Goal: Task Accomplishment & Management: Use online tool/utility

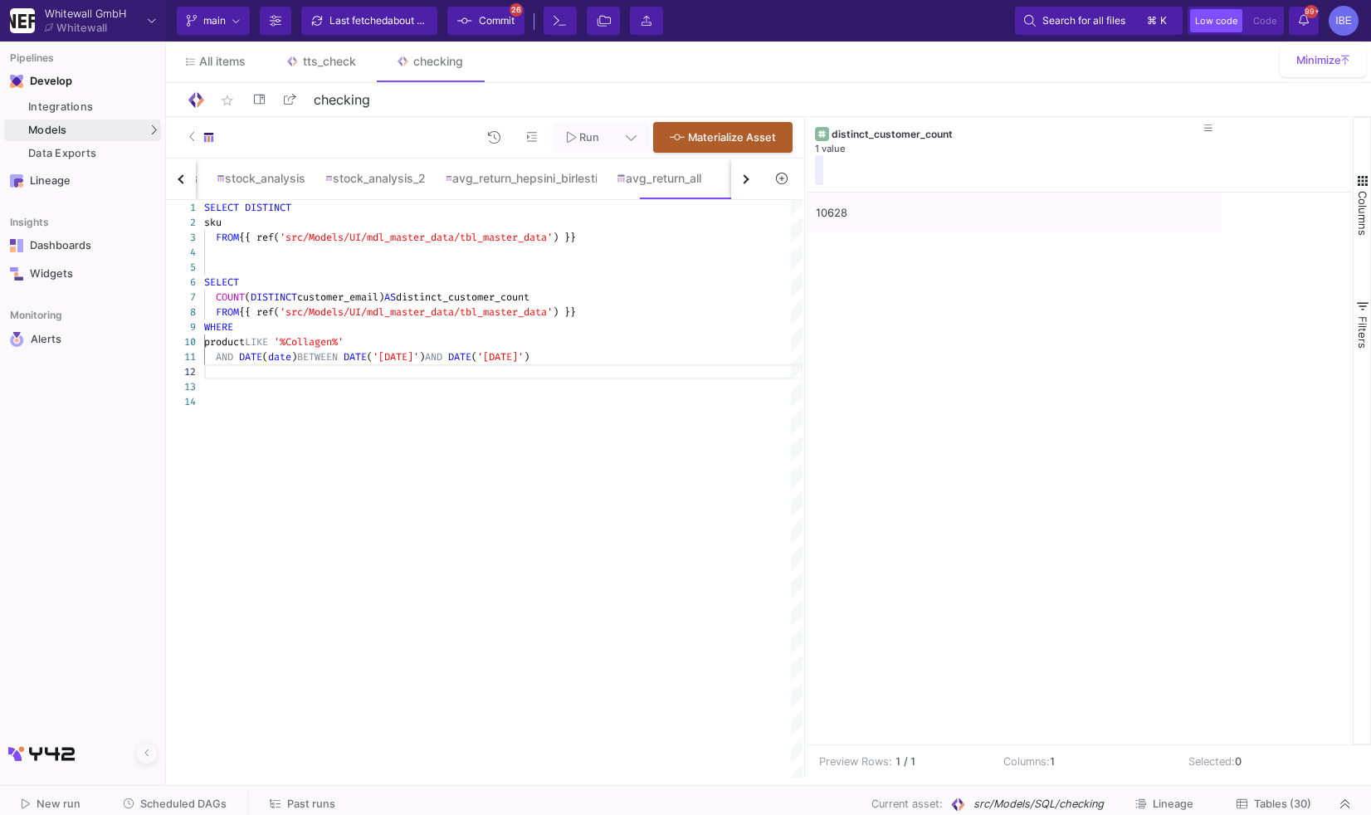
scroll to position [1, 107]
click at [907, 223] on div "10628" at bounding box center [1014, 212] width 397 height 39
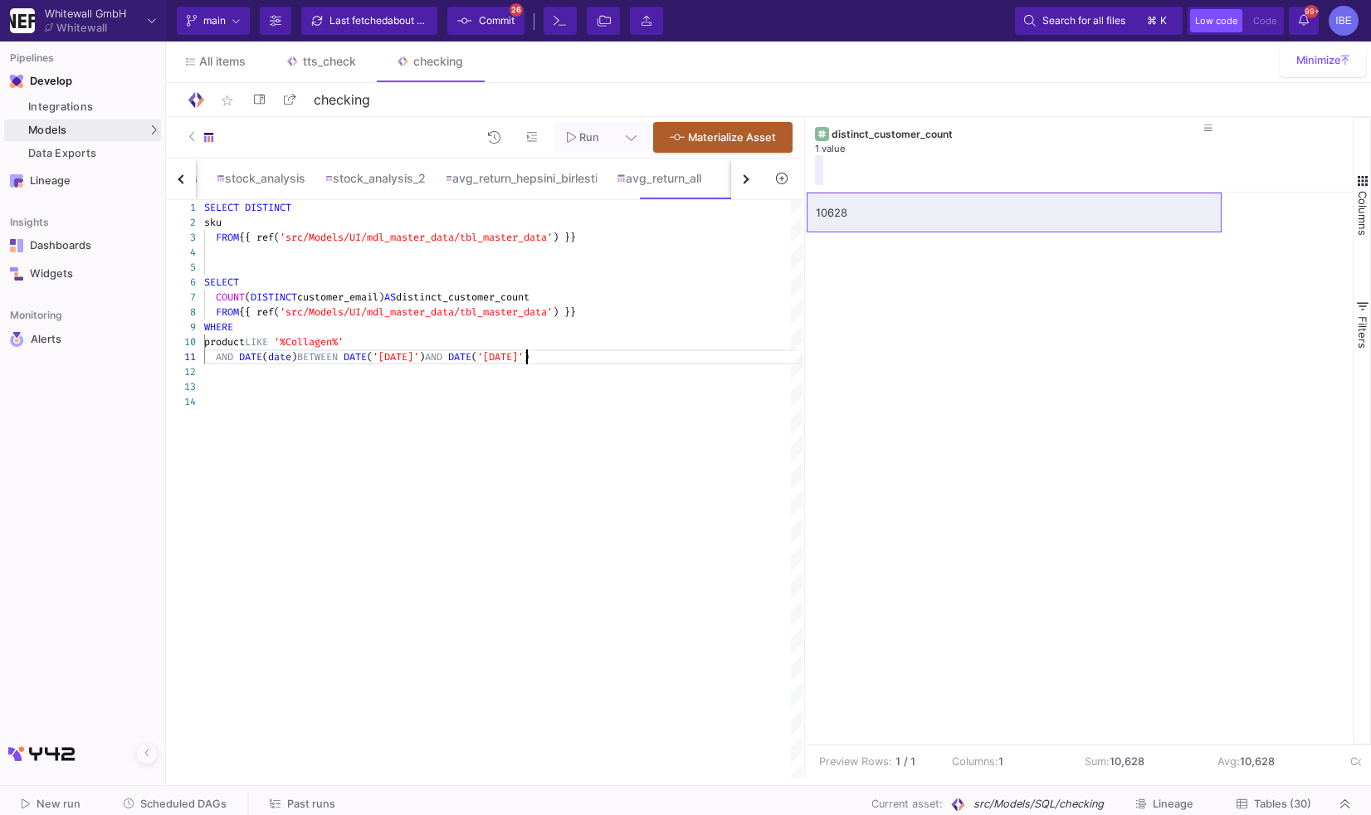
click at [524, 354] on span "'[DATE]'" at bounding box center [500, 356] width 46 height 13
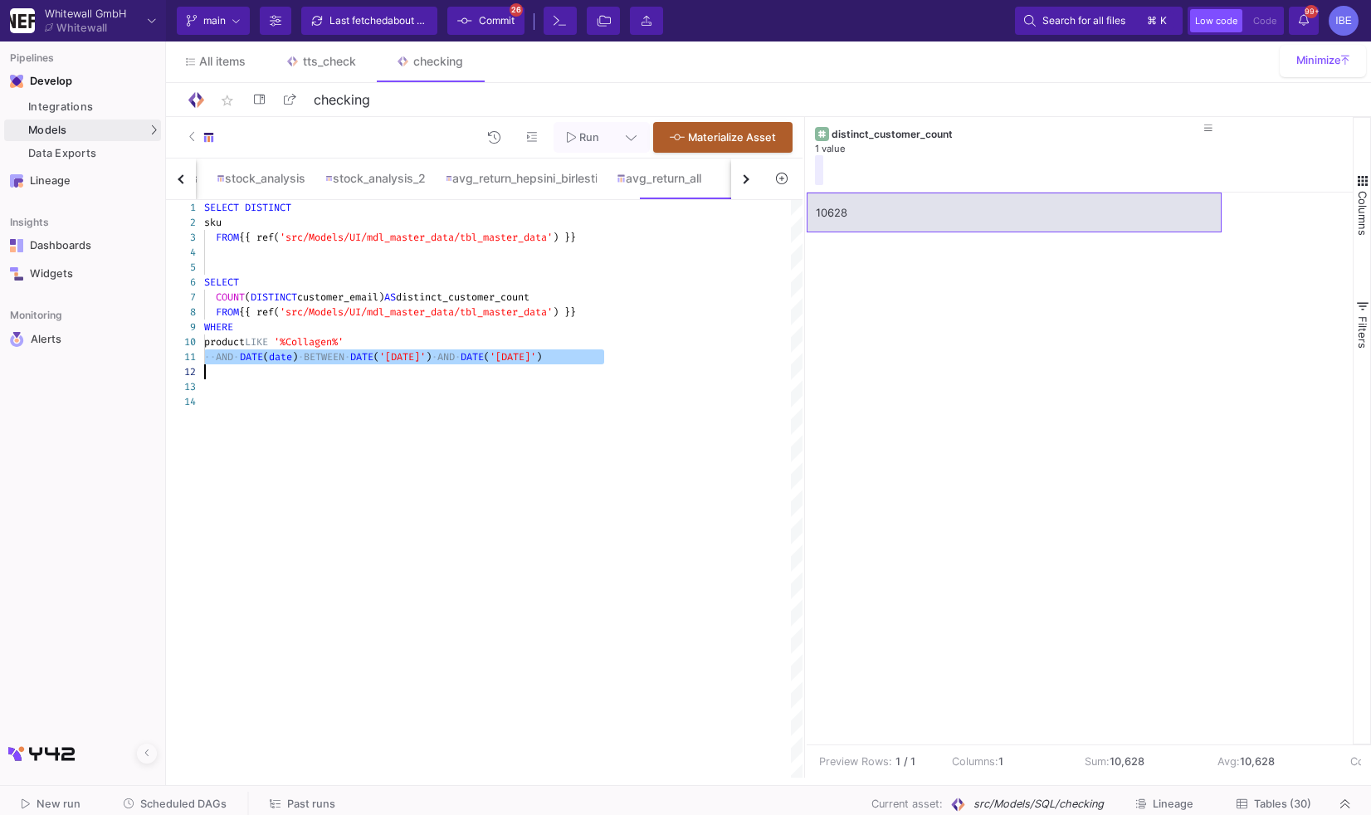
click at [862, 193] on div "10628" at bounding box center [1014, 212] width 397 height 39
click at [426, 350] on span "'[DATE]'" at bounding box center [402, 356] width 46 height 13
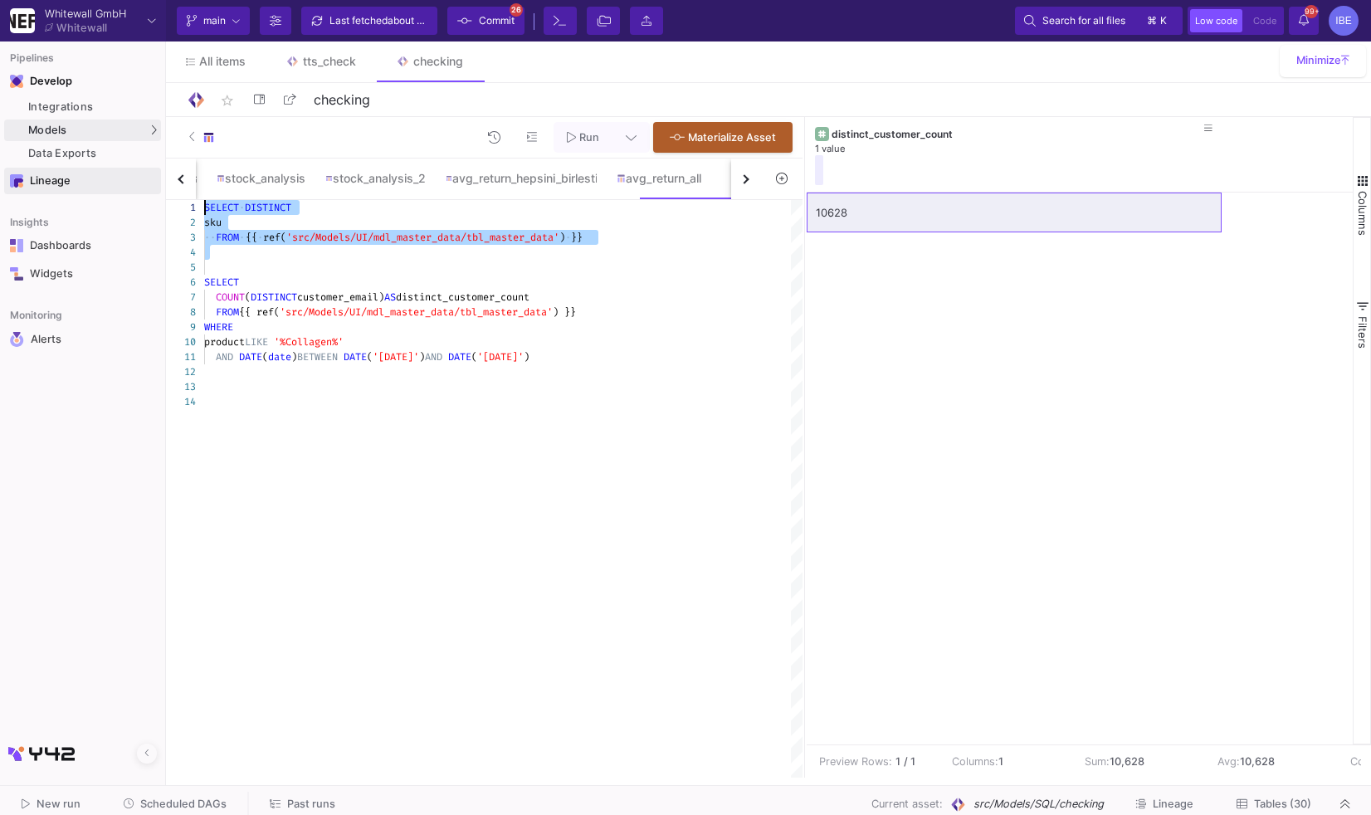
drag, startPoint x: 359, startPoint y: 262, endPoint x: 125, endPoint y: 171, distance: 250.5
click at [125, 171] on mat-sidenav-container "Pipelines Develop Integrations Models Models UI-Models SQL-Models Data Exports …" at bounding box center [685, 389] width 1371 height 778
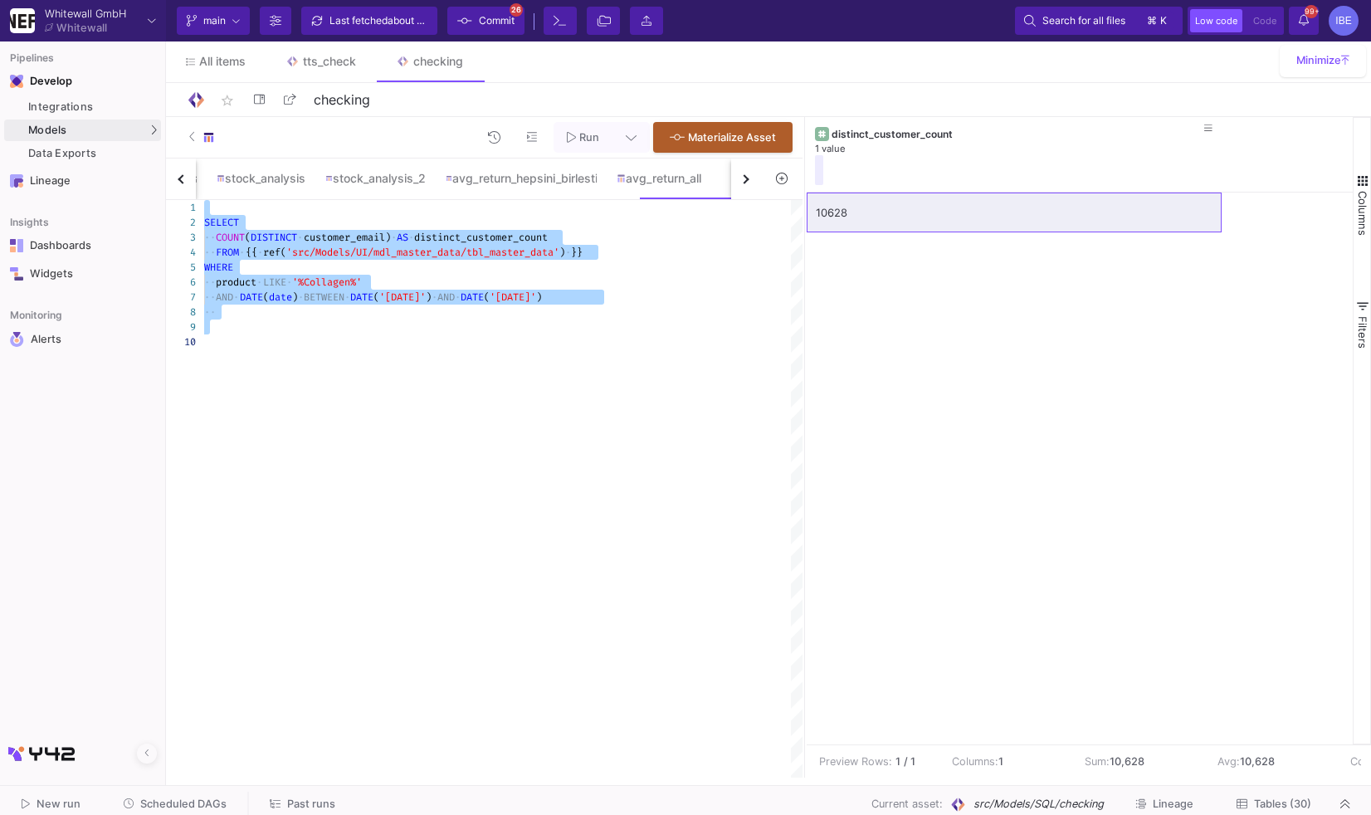
click at [323, 420] on div "SELECT ·· COUNT ( DISTINCT · customer_email) · AS · distinct_customer_count ·· …" at bounding box center [503, 489] width 599 height 578
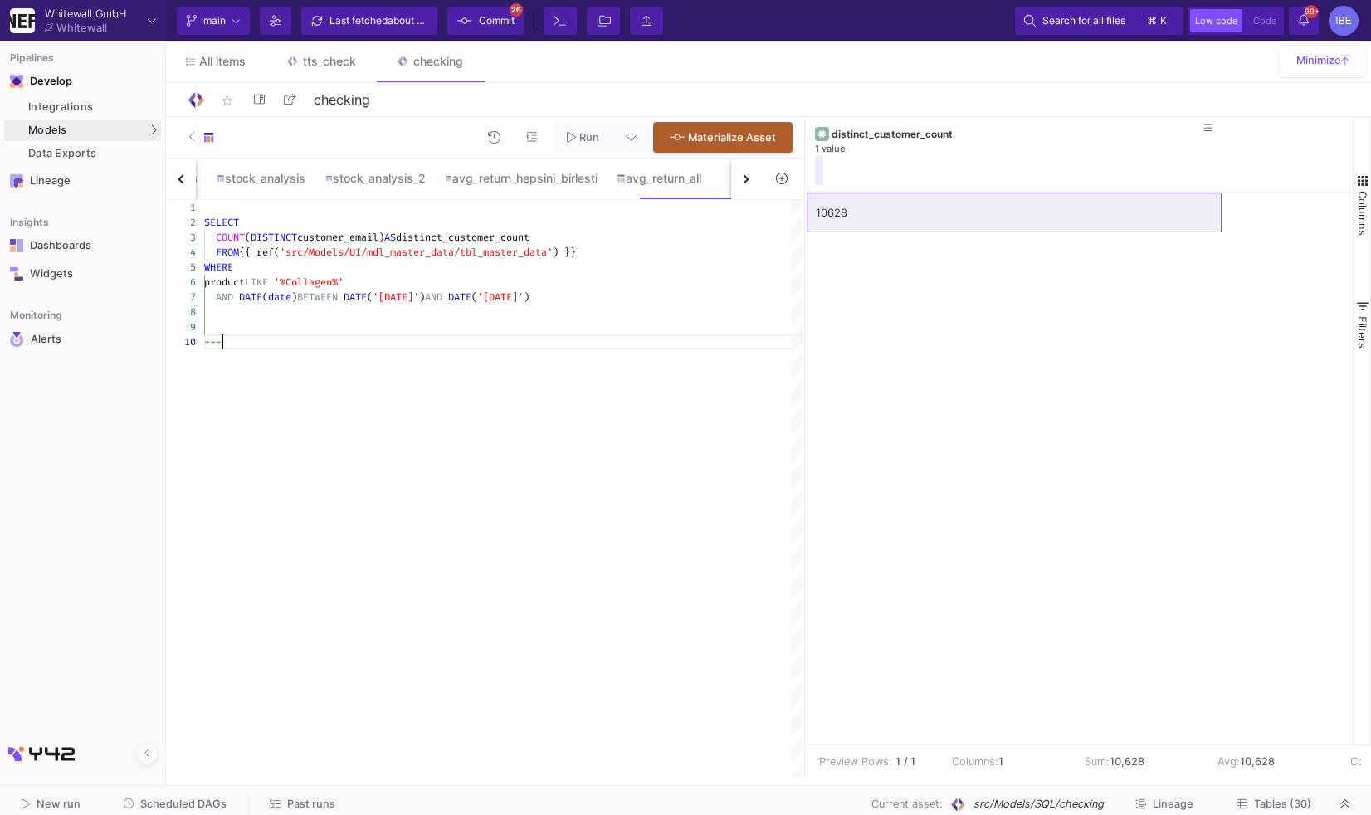
type textarea "SELECT COUNT(DISTINCT customer_email) AS distinct_customer_count FROM {{ ref('s…"
paste textarea "(SELECT COUNT(*) FROM summer_collagen_customers) AS summer_collagen_count, SAFE…"
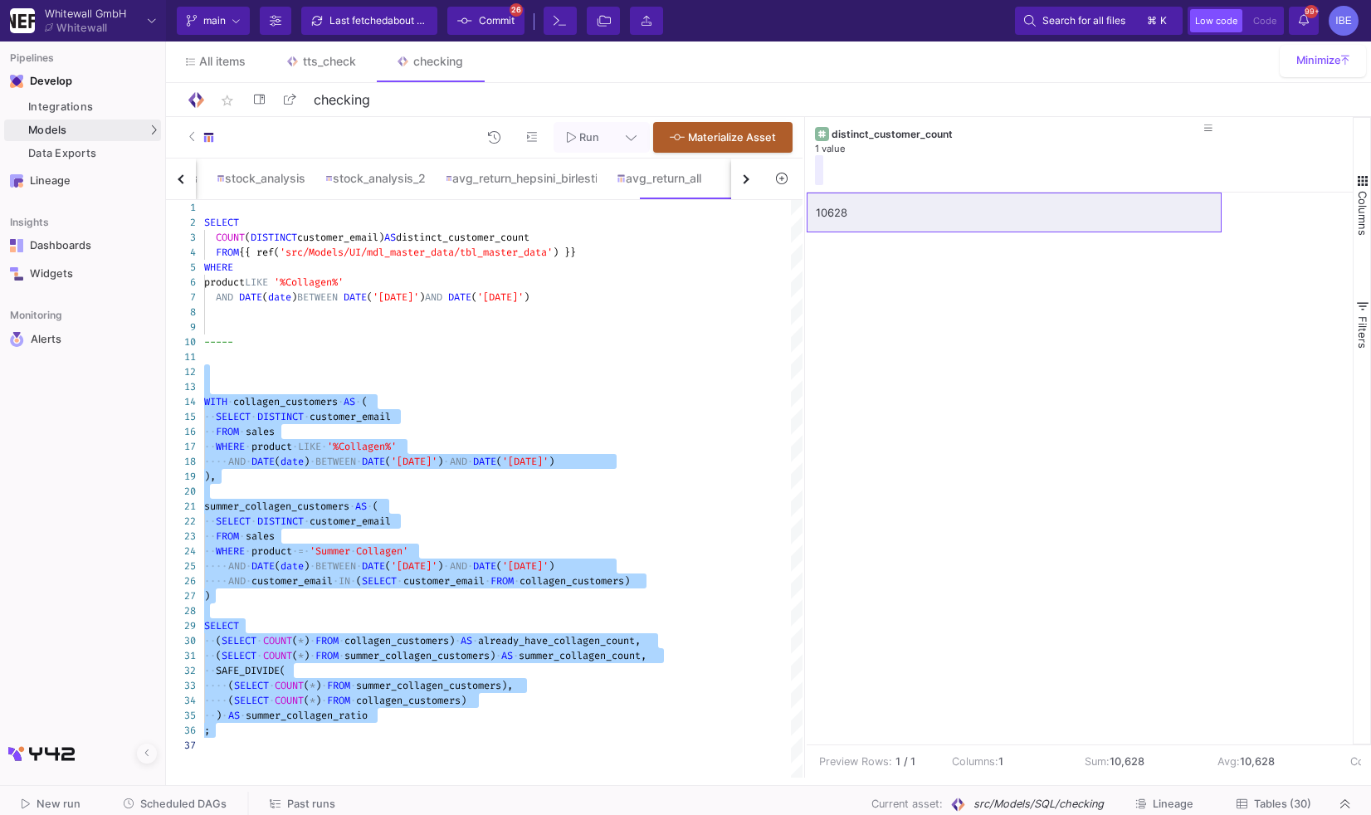
drag, startPoint x: 222, startPoint y: 369, endPoint x: 176, endPoint y: 762, distance: 396.1
click at [176, 765] on div "1 2 3 4 5 6 7 8 9 10 11 12 13 14 15 16 17 18 19 20 21 22 23 24 25 26 27 28 29 3…" at bounding box center [484, 489] width 637 height 578
click at [210, 740] on div at bounding box center [503, 745] width 599 height 15
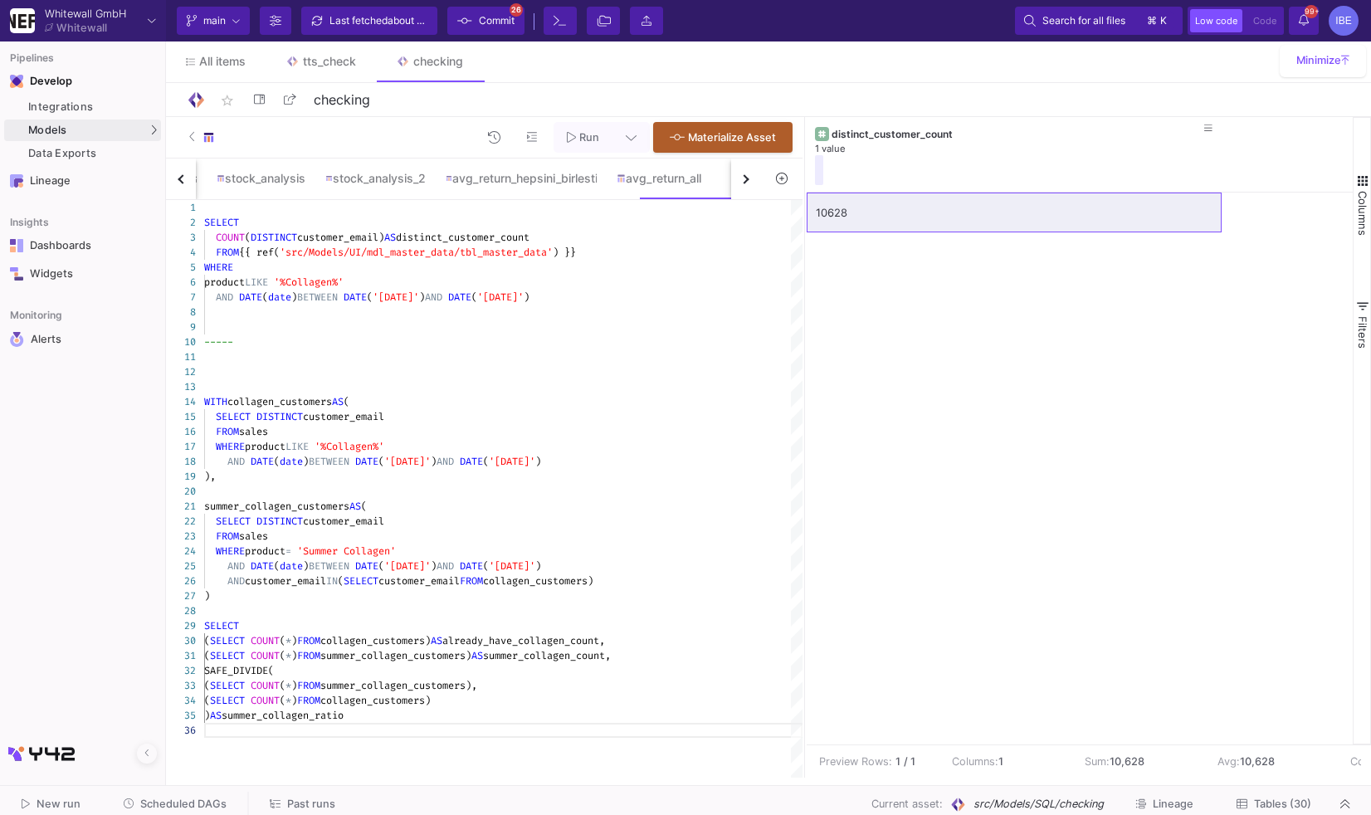
click at [285, 245] on div "FROM {{ ref( 'src/Models/UI/mdl_master_data/tbl_master_data' ) }}" at bounding box center [503, 252] width 599 height 15
click at [282, 247] on div "1 2 3 4 5 6 7 8 9 10 11 12 13 14 15 16 17 18 19 20 21 22 23 24 25 26 27 28 29 3…" at bounding box center [484, 489] width 637 height 578
click at [282, 247] on textarea "SELECT COUNT(DISTINCT customer_email) AS distinct_customer_count FROM {{ ref('s…" at bounding box center [282, 252] width 1 height 15
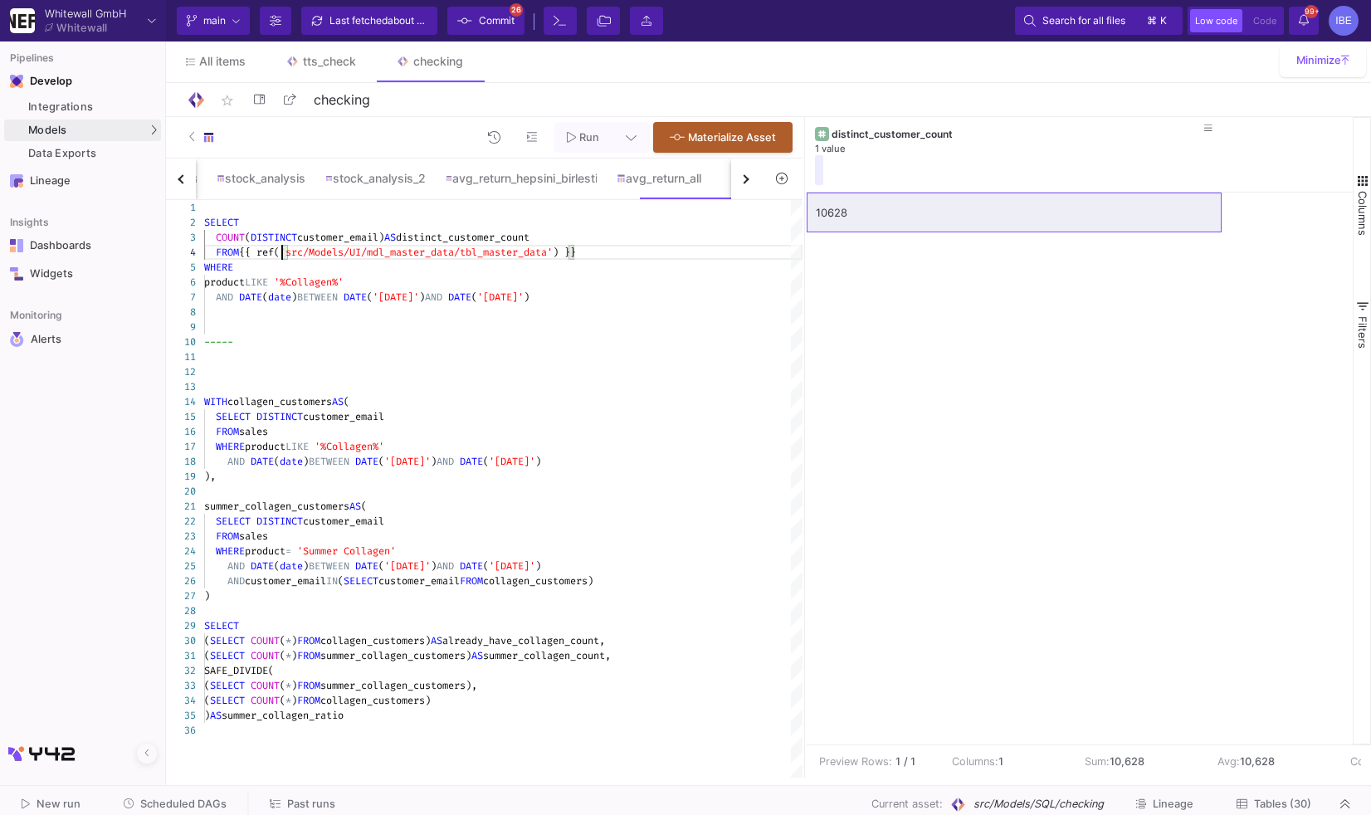
click at [282, 247] on div "1 2 3 4 5 6 7 8 9 10 11 12 13 14 15 16 17 18 19 20 21 22 23 24 25 26 27 28 29 3…" at bounding box center [484, 489] width 637 height 578
click at [266, 439] on div "WHERE product LIKE '%Collagen%'" at bounding box center [503, 446] width 599 height 15
paste textarea "{{ ref('src/Models/UI/mdl_master_data/tbl_master_data') }}"
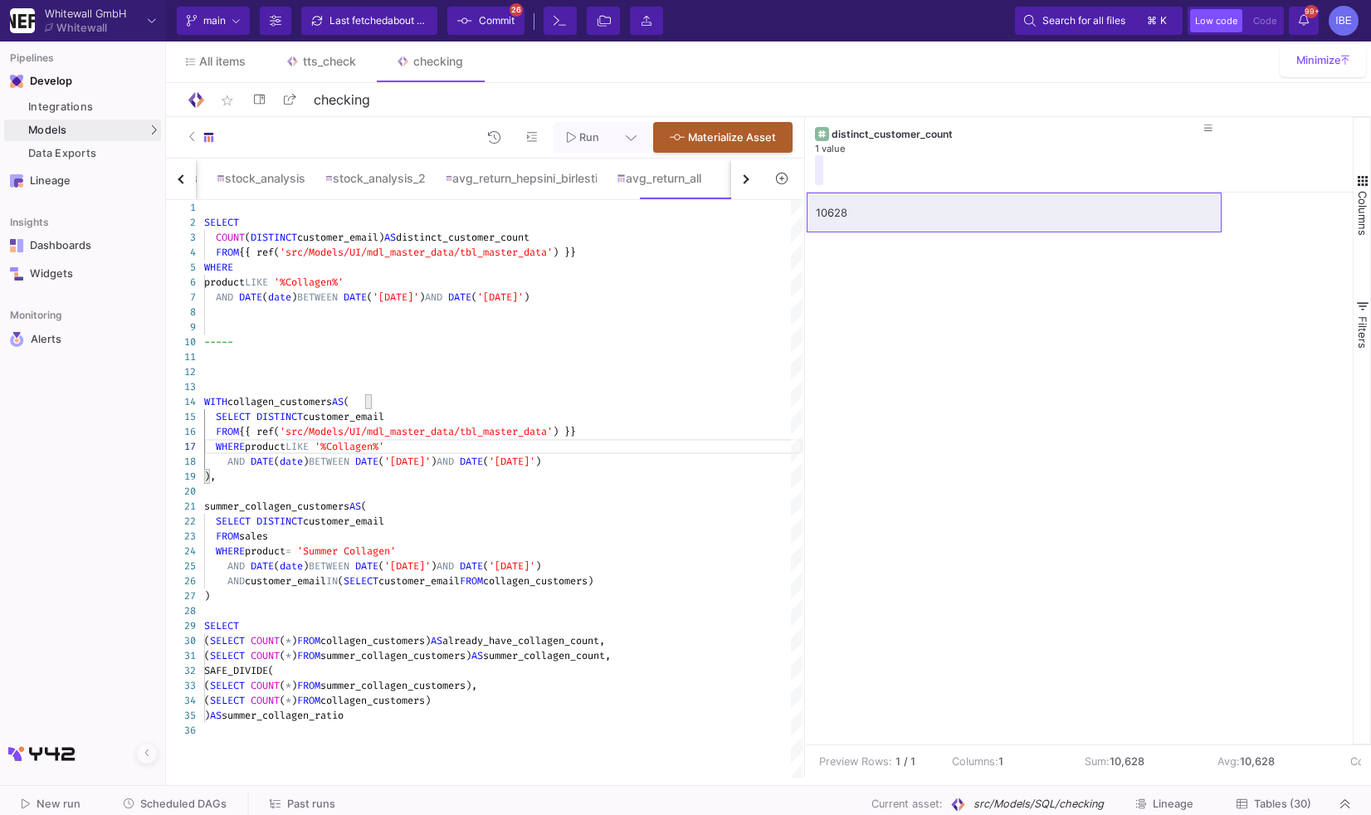
click at [266, 540] on span "sales" at bounding box center [253, 536] width 29 height 13
paste textarea "{{ ref('src/Models/UI/mdl_master_data/tbl_master_data') }}"
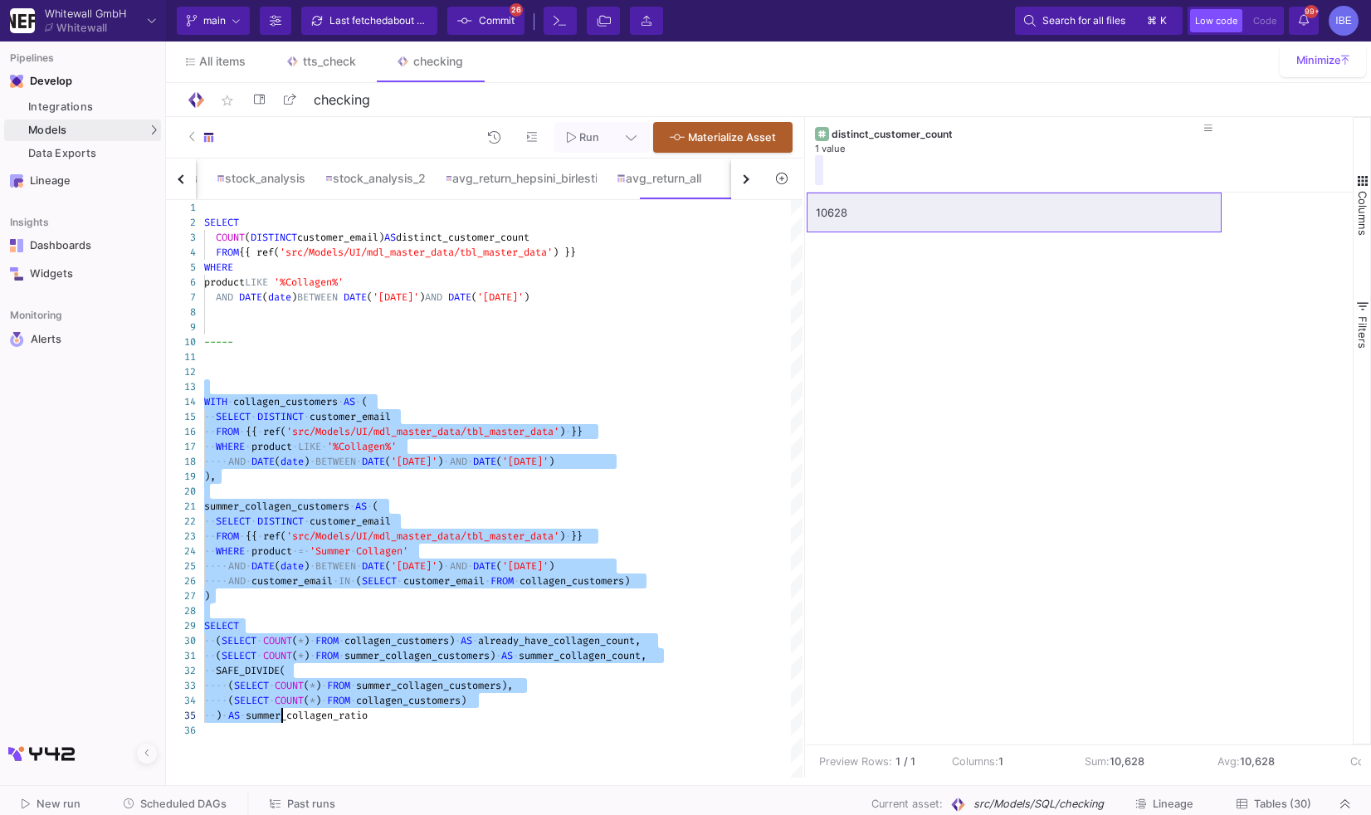
drag, startPoint x: 212, startPoint y: 386, endPoint x: 305, endPoint y: 786, distance: 410.8
click at [305, 786] on as-split "Whitewall GmbH Whitewall Current branch main Branch Options Last fetched about …" at bounding box center [685, 407] width 1371 height 815
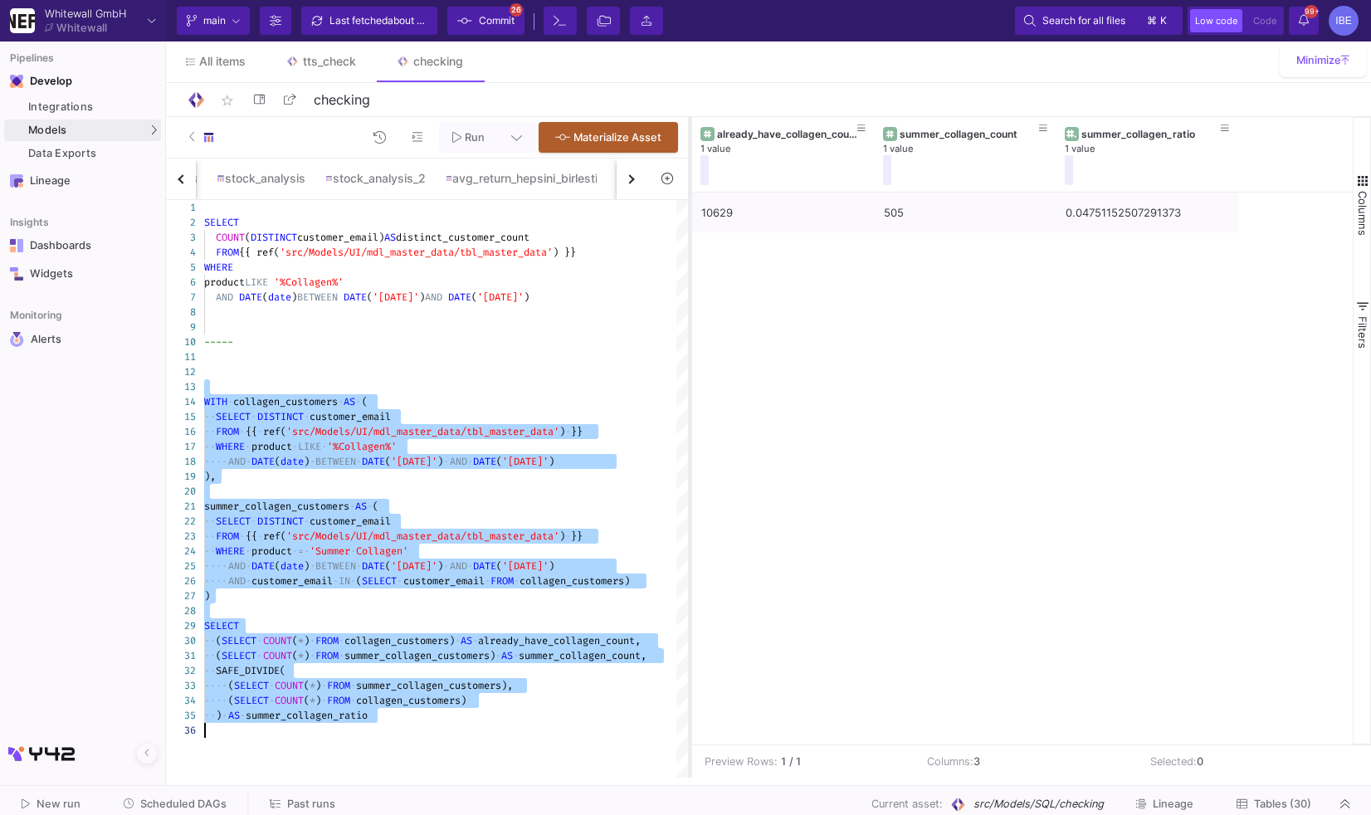
drag, startPoint x: 802, startPoint y: 415, endPoint x: 687, endPoint y: 413, distance: 115.4
click at [688, 413] on div at bounding box center [690, 447] width 4 height 661
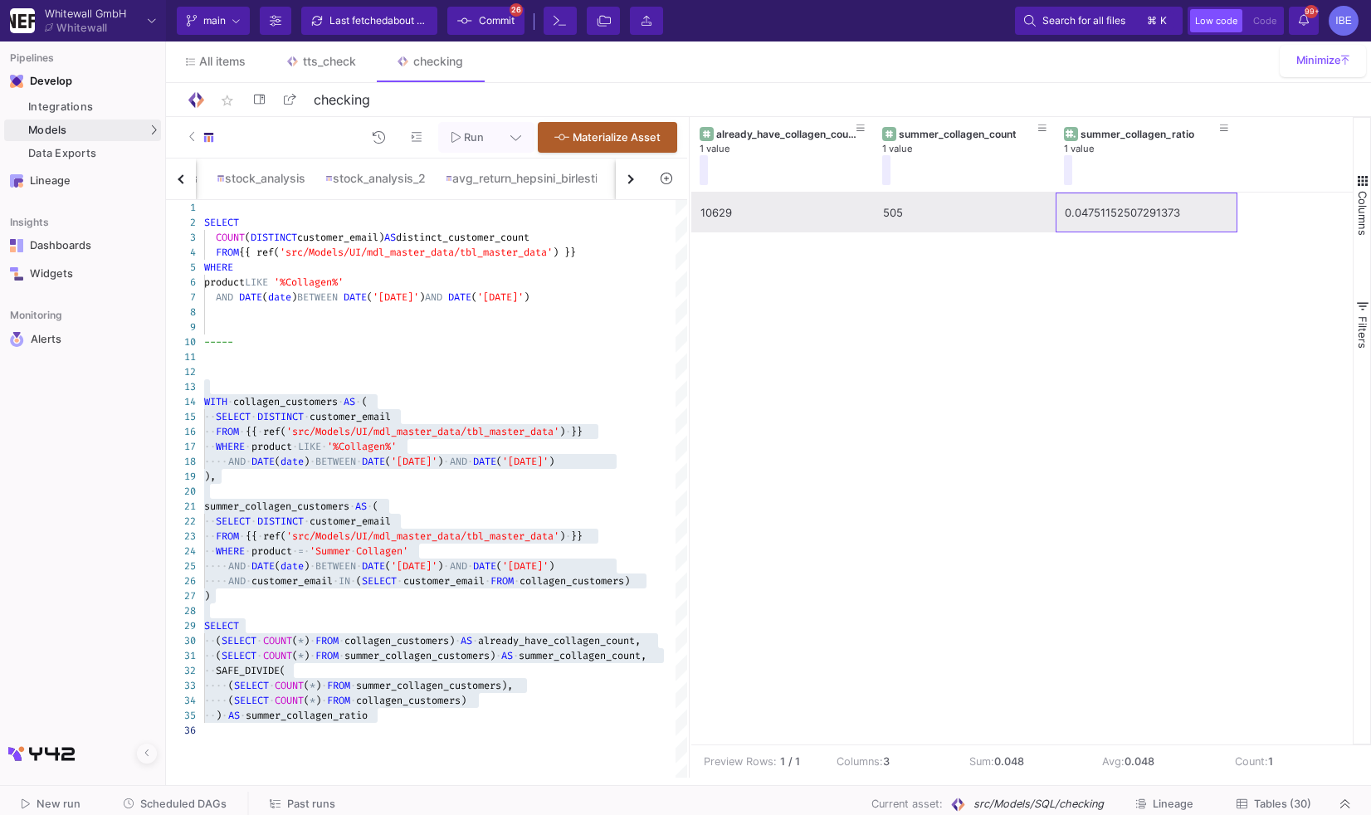
click at [1084, 213] on div "0.04751152507291373" at bounding box center [1147, 212] width 164 height 39
click at [800, 215] on div "10629" at bounding box center [783, 212] width 164 height 39
drag, startPoint x: 835, startPoint y: 208, endPoint x: 1109, endPoint y: 216, distance: 274.1
click at [1109, 216] on div "10629 505 0.04751152507291373" at bounding box center [965, 213] width 546 height 40
click at [364, 766] on div "SELECT COUNT ( DISTINCT customer_email) AS distinct_customer_count FROM {{ ref(…" at bounding box center [445, 489] width 483 height 578
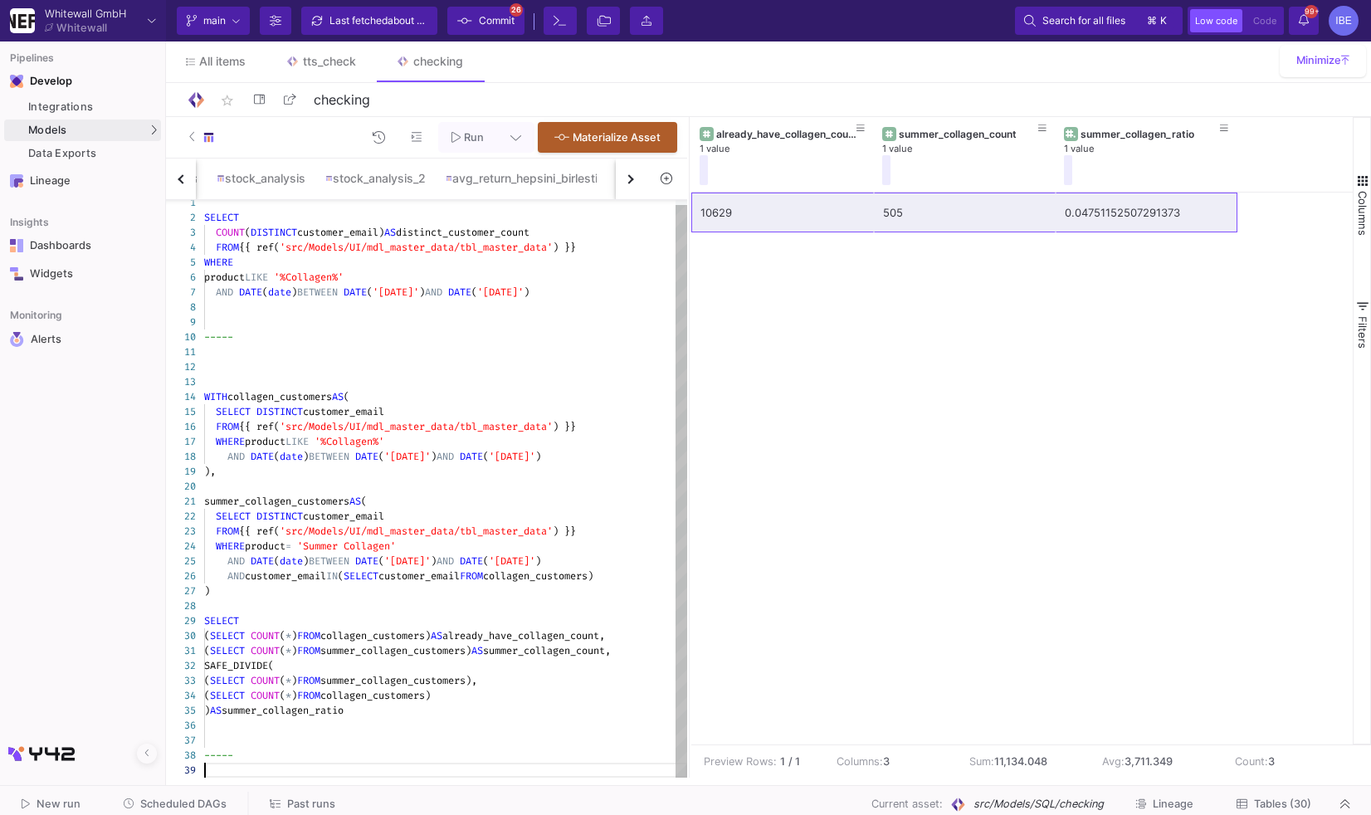
scroll to position [119, 5]
type textarea "(SELECT COUNT(*) FROM summer_collagen_customers) AS summer_collagen_count, SAFE…"
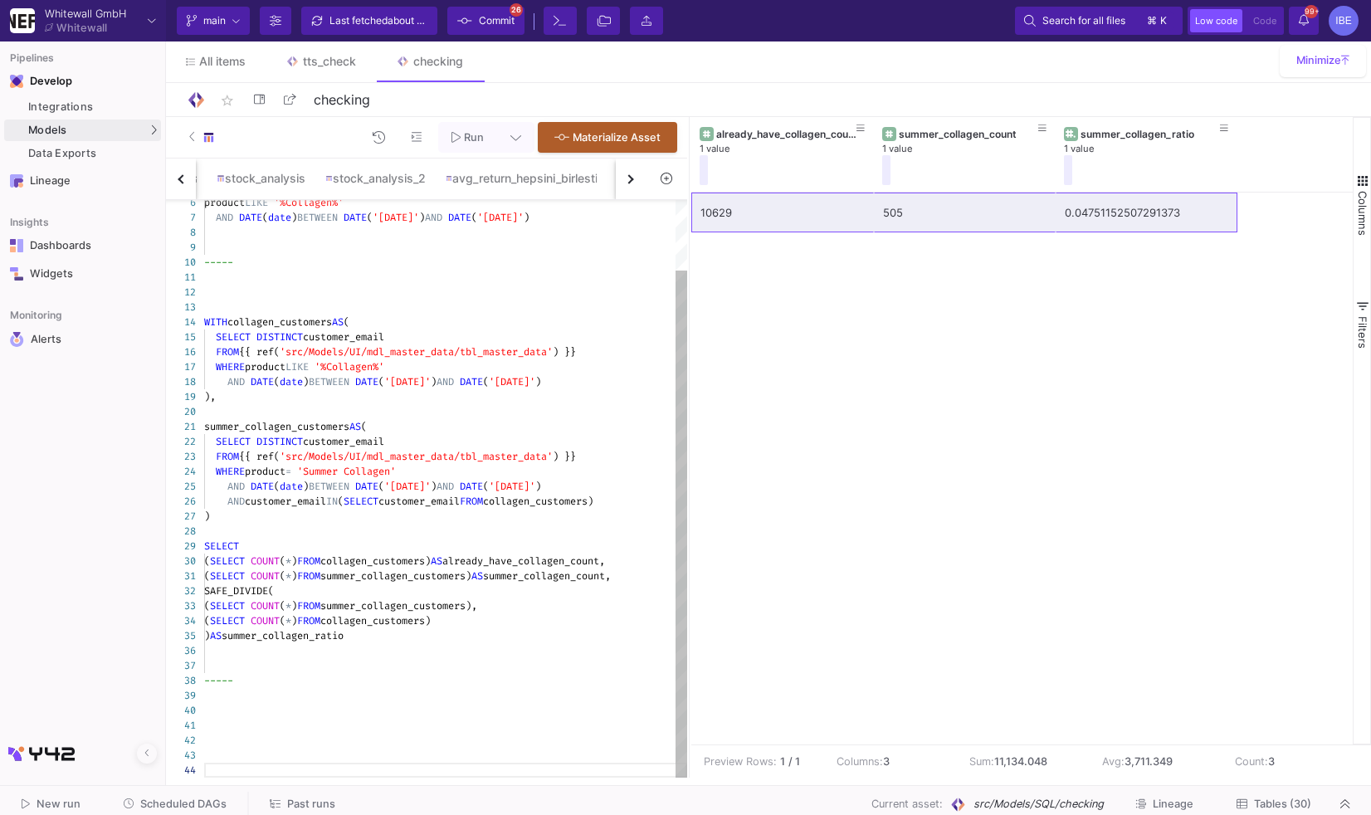
paste textarea ") AS first_time_summer_collagen_buyers;"
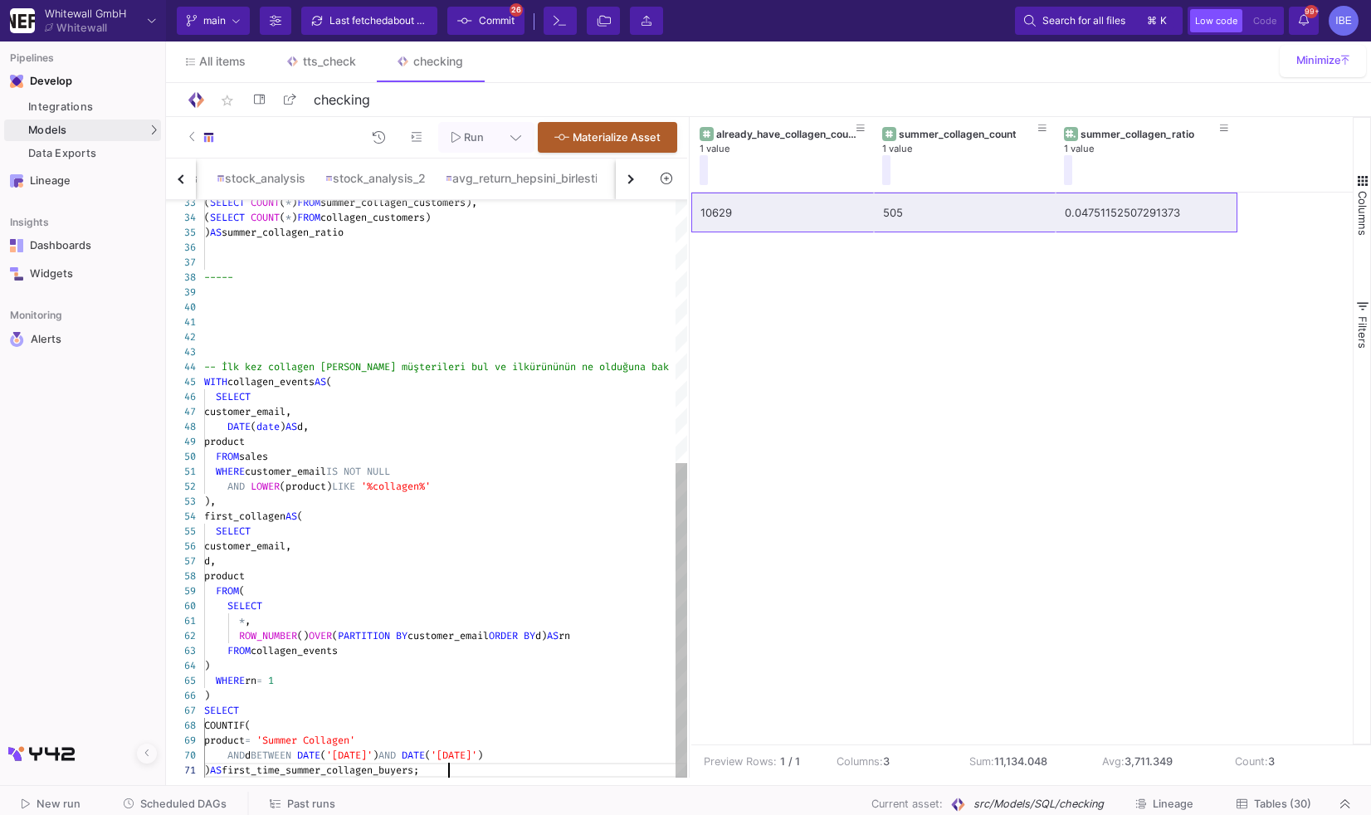
scroll to position [0, 0]
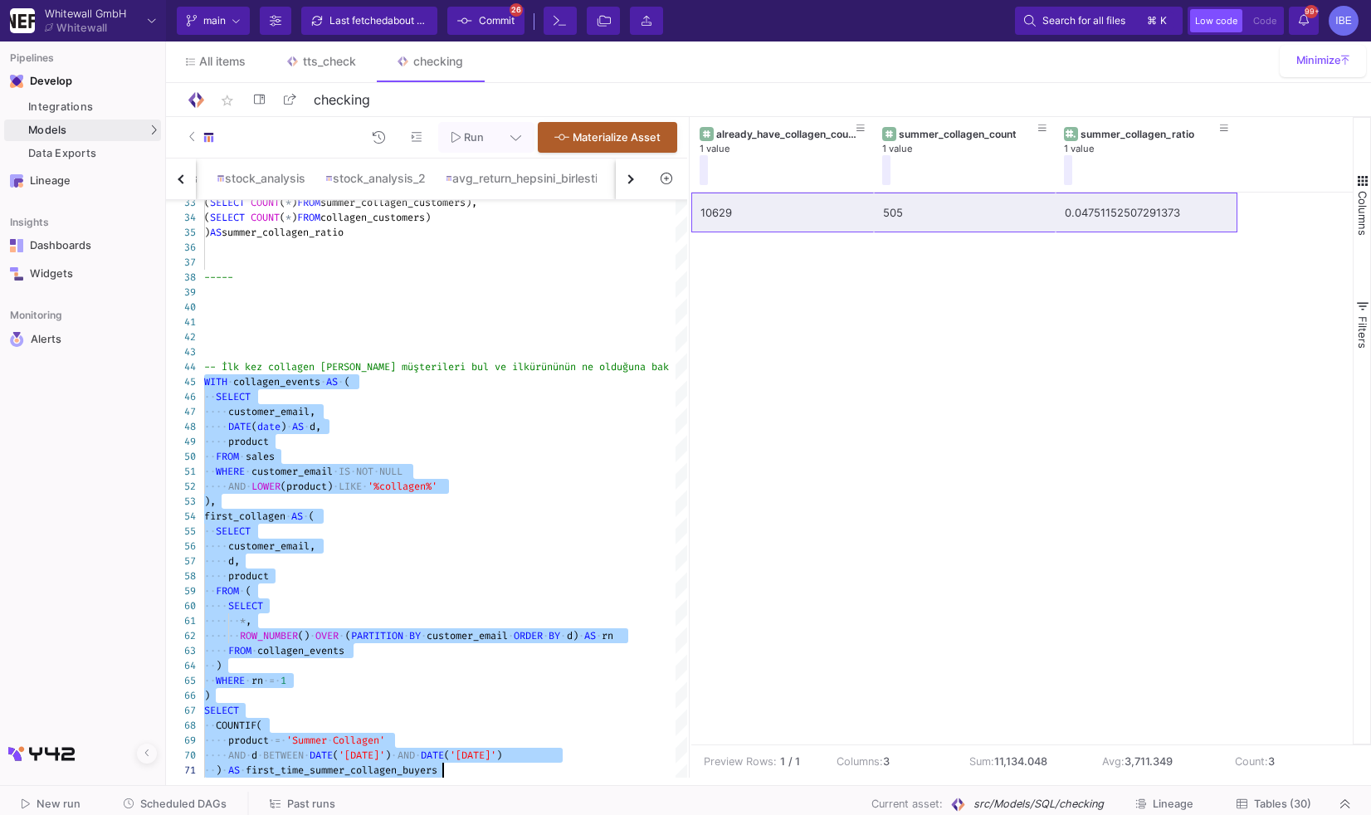
drag, startPoint x: 205, startPoint y: 381, endPoint x: 270, endPoint y: 814, distance: 438.1
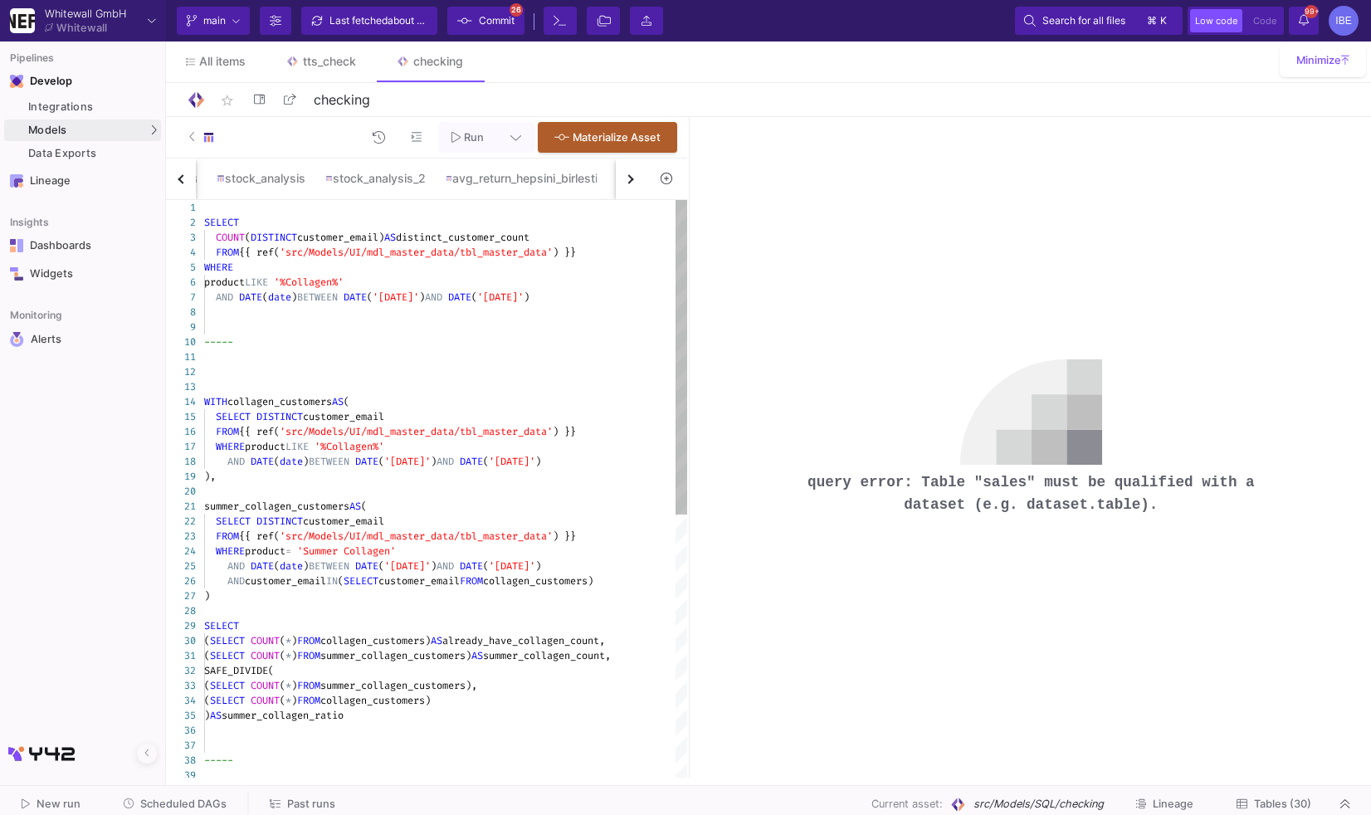
click at [296, 433] on span "'src/Models/UI/mdl_master_data/tbl_master_data'" at bounding box center [416, 431] width 273 height 13
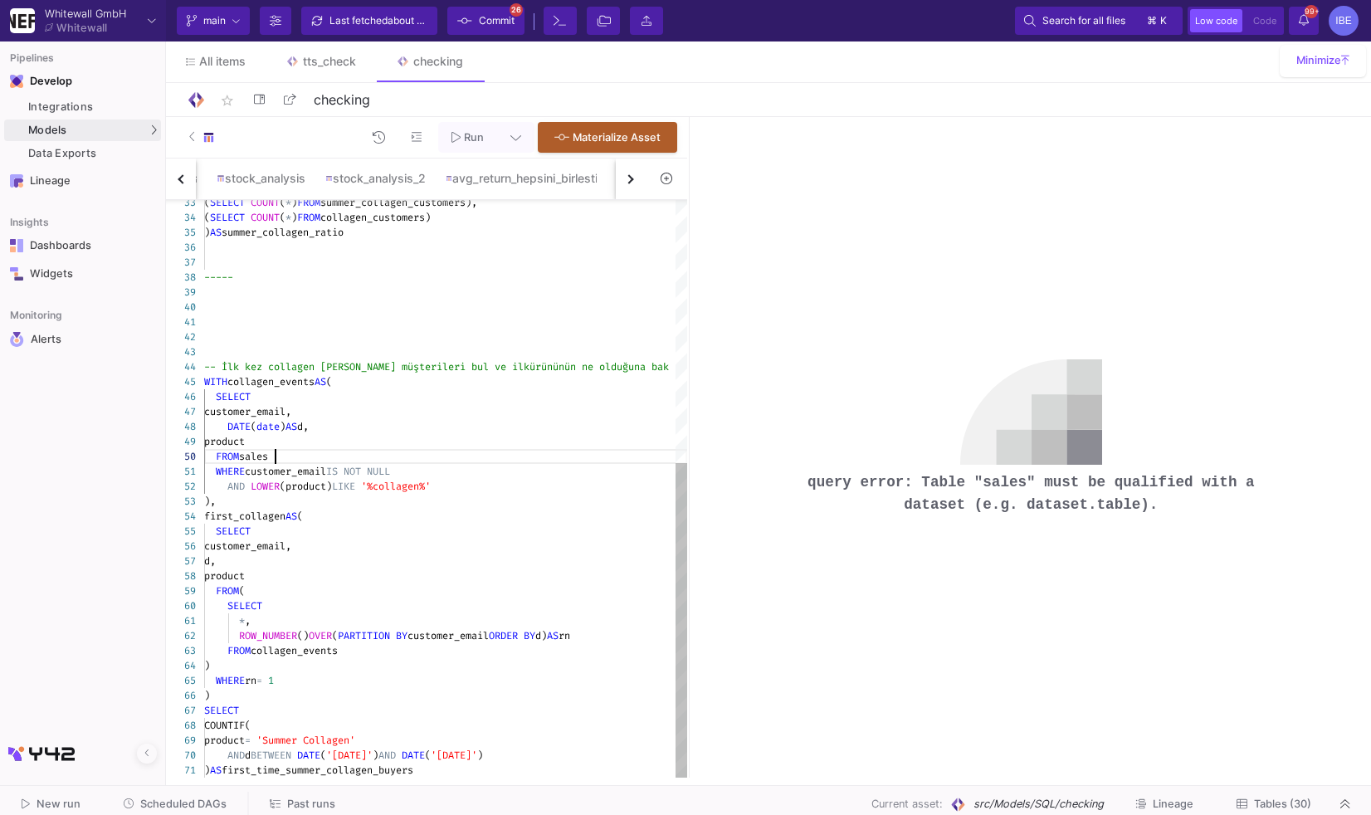
click at [302, 465] on span "customer_email" at bounding box center [285, 471] width 81 height 13
paste textarea "Editor content;Press Alt+F1 for Accessibility Options."
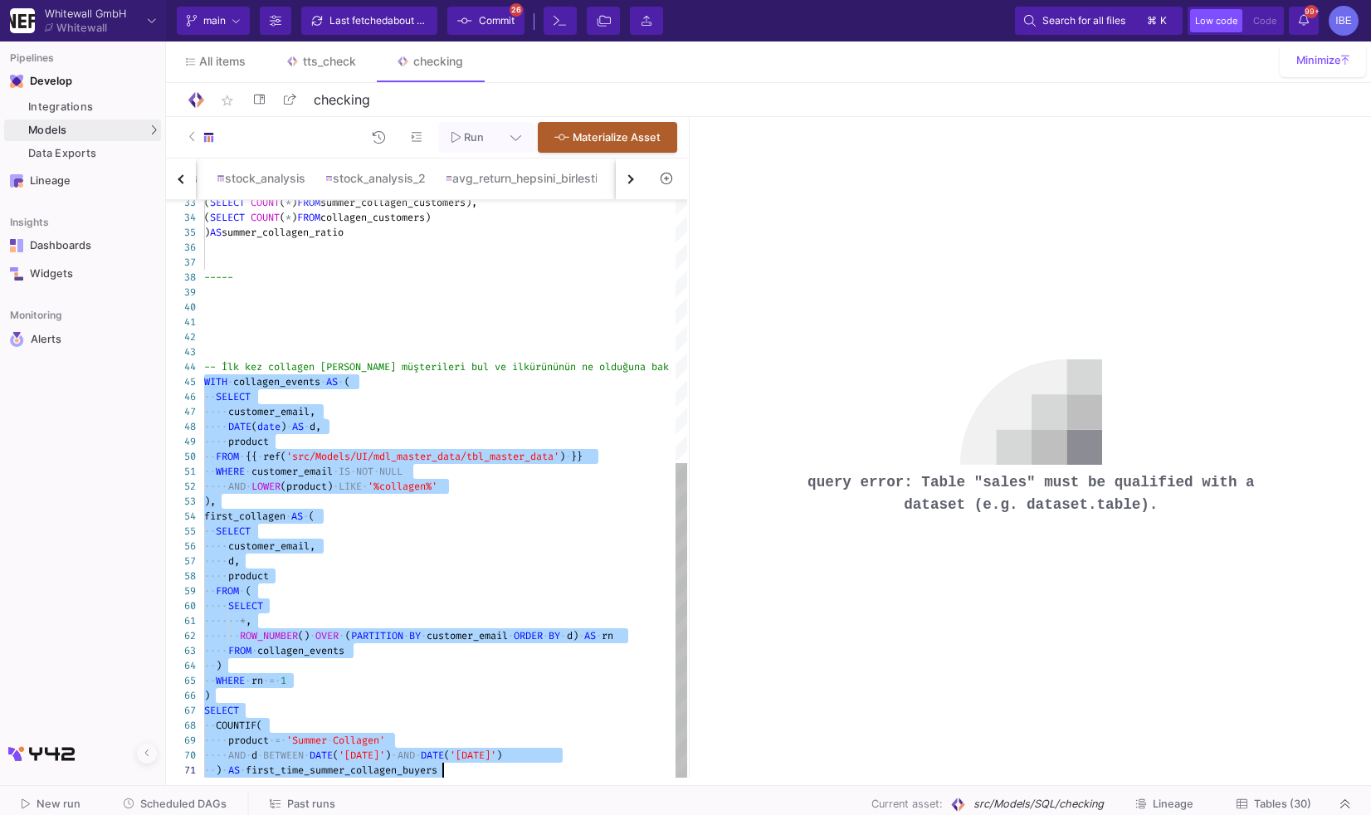
drag, startPoint x: 204, startPoint y: 381, endPoint x: 496, endPoint y: 814, distance: 522.7
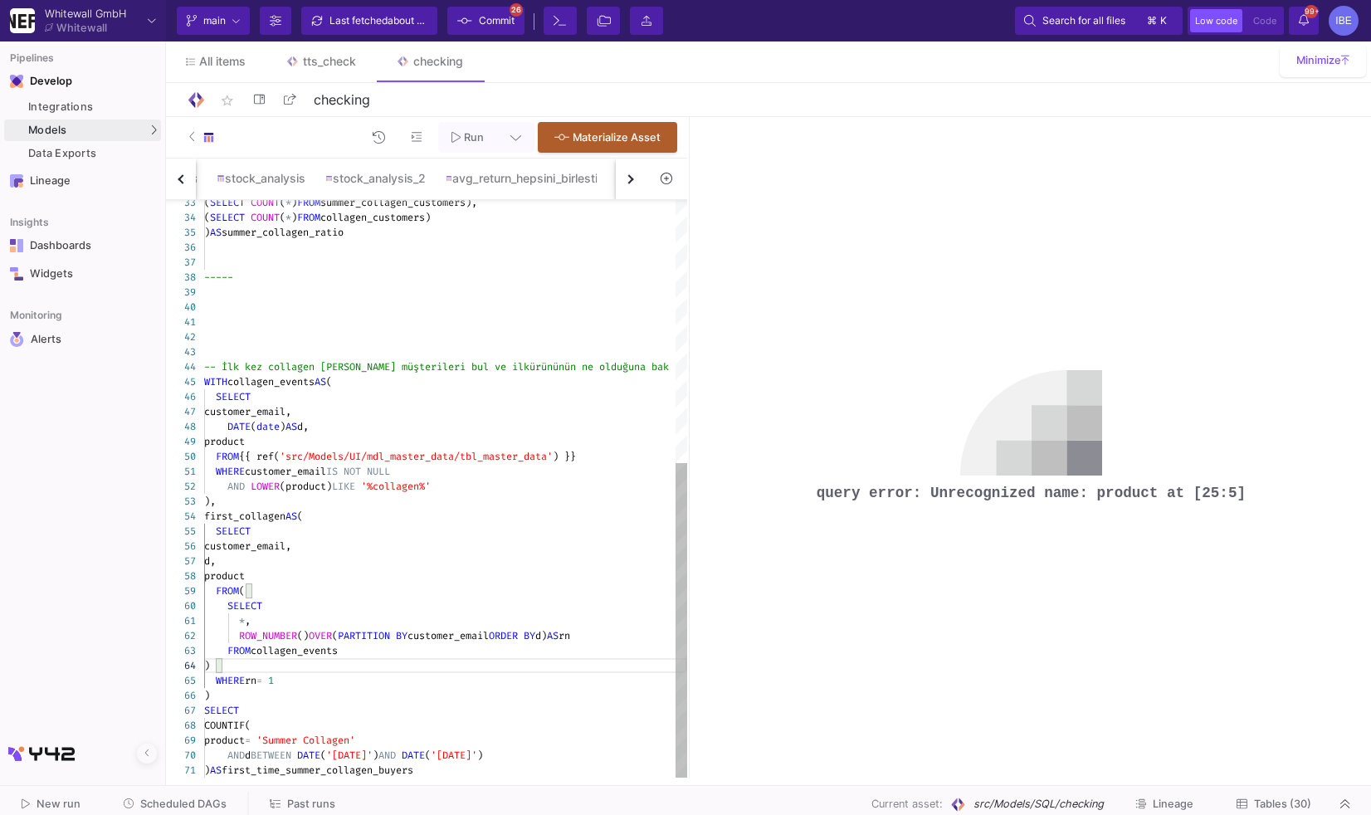
click at [292, 587] on div "FROM (" at bounding box center [445, 591] width 483 height 15
click at [286, 572] on div "product" at bounding box center [445, 576] width 483 height 15
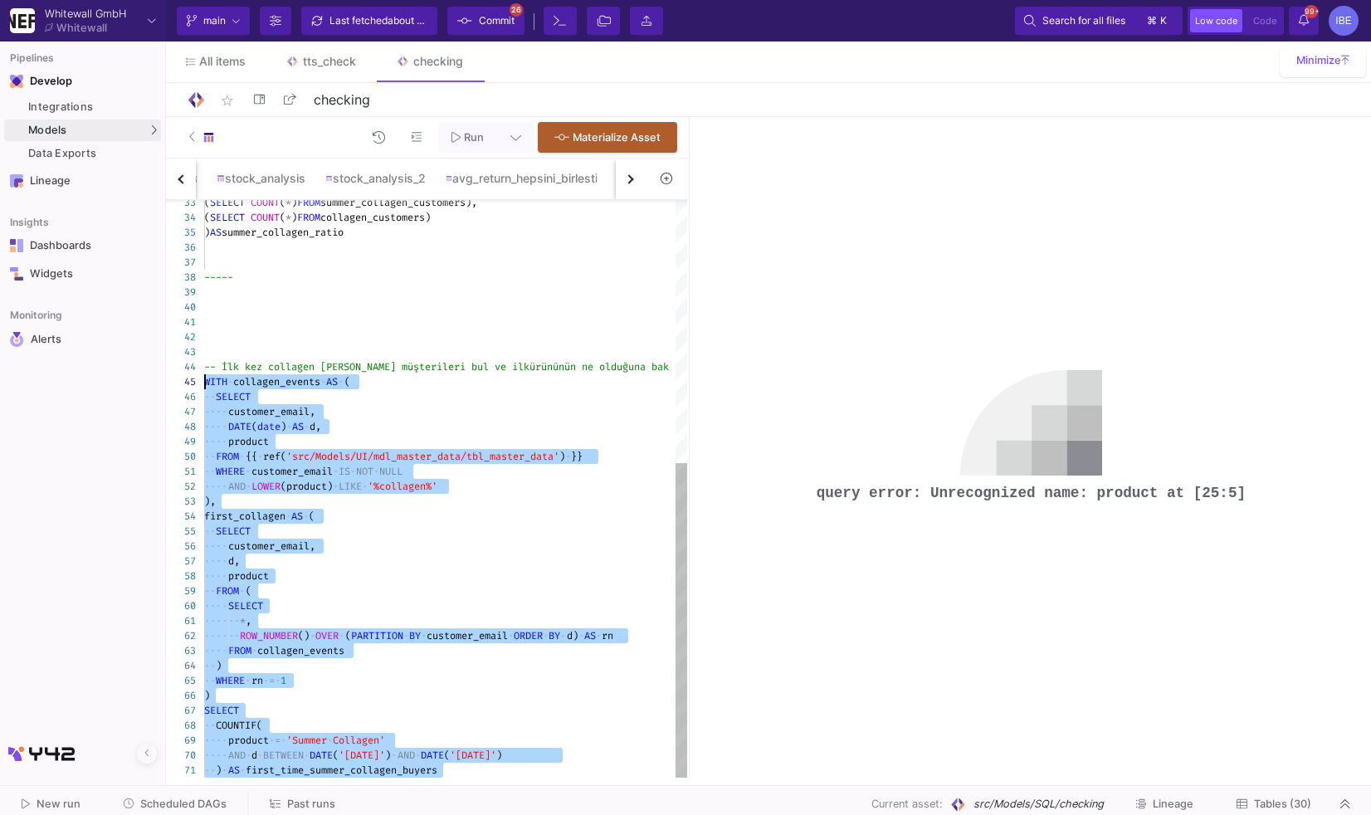
drag, startPoint x: 457, startPoint y: 765, endPoint x: 165, endPoint y: 384, distance: 480.2
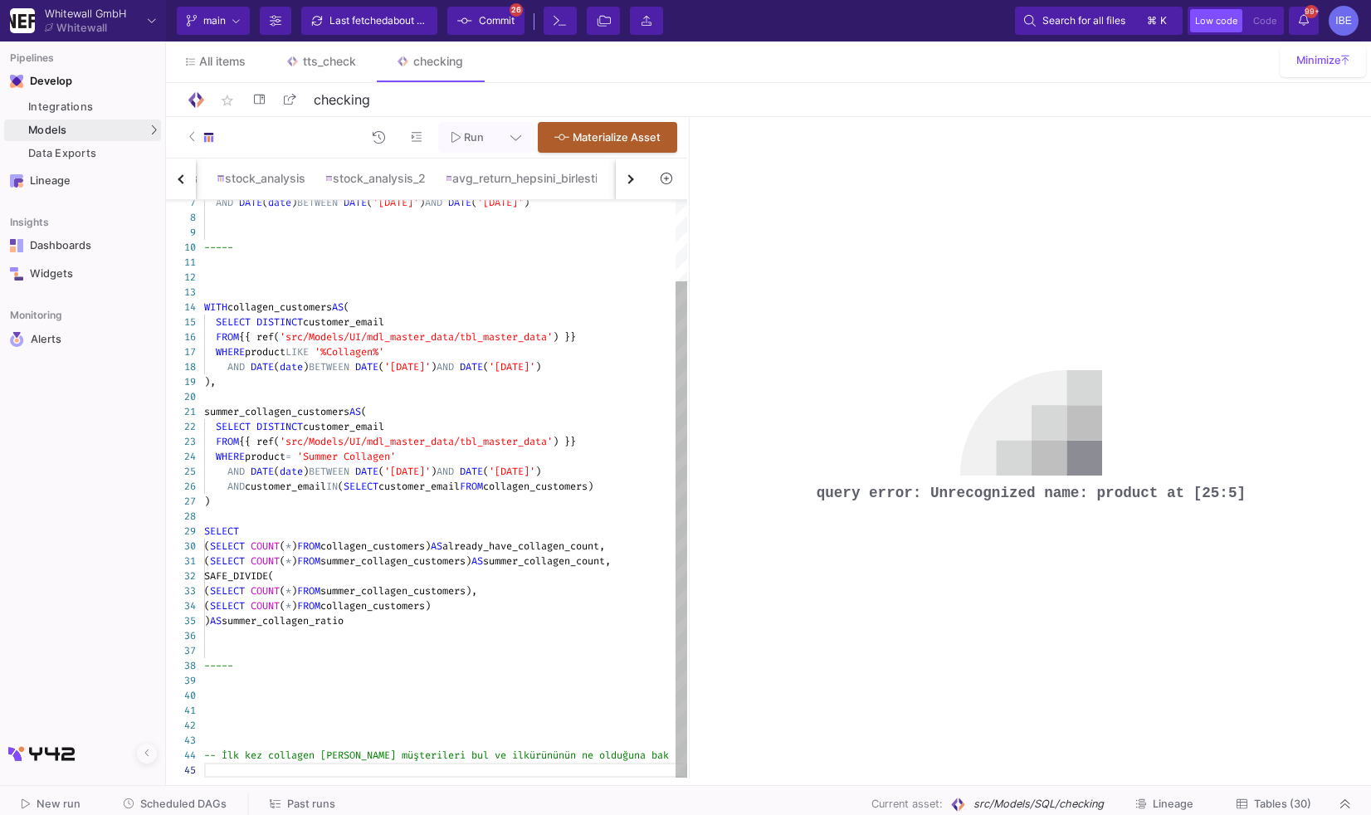
paste textarea "FROM summer_buyers sb LEFT JOIN prev_collagen pc USING (customer_email) WHERE p…"
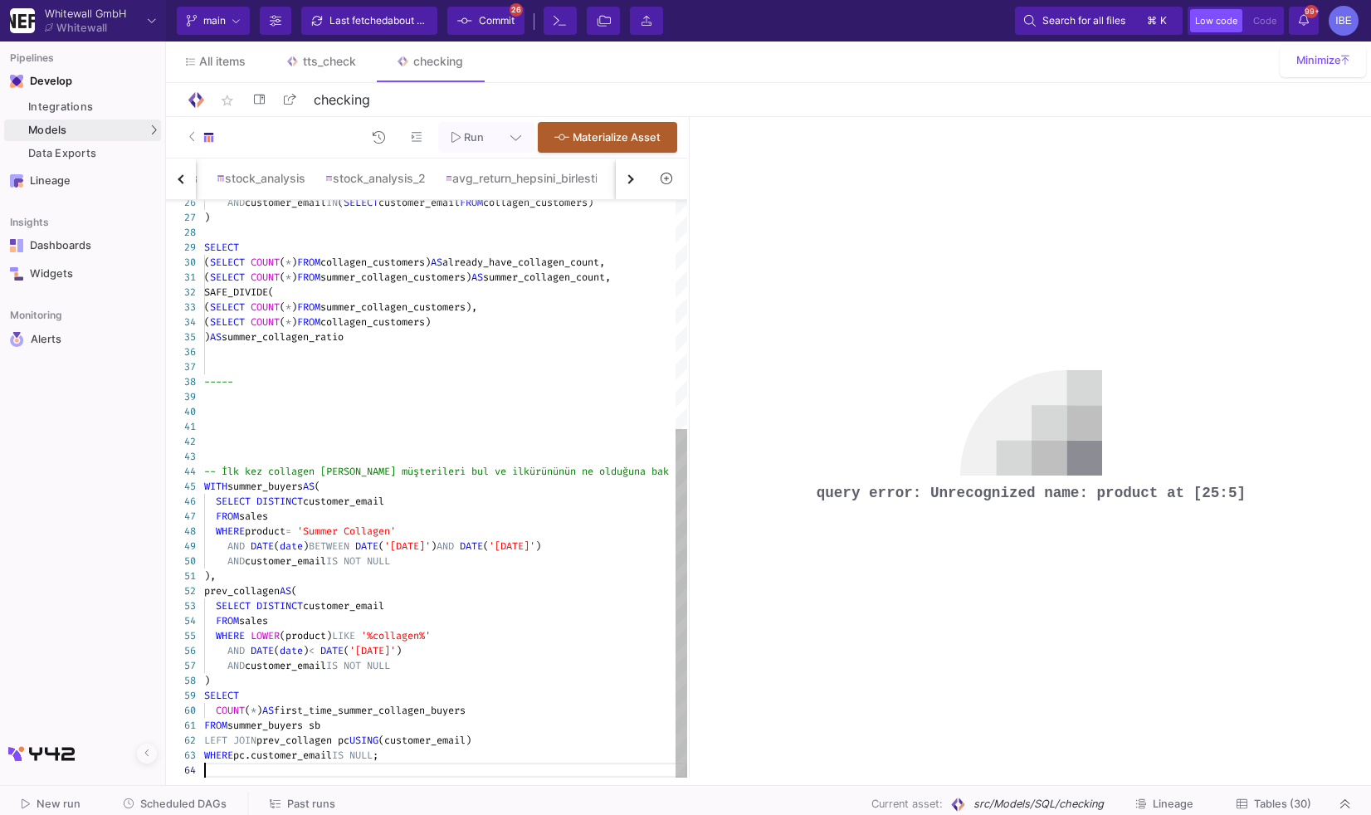
click at [413, 752] on div "WHERE pc.customer_email IS NULL ;" at bounding box center [445, 755] width 483 height 15
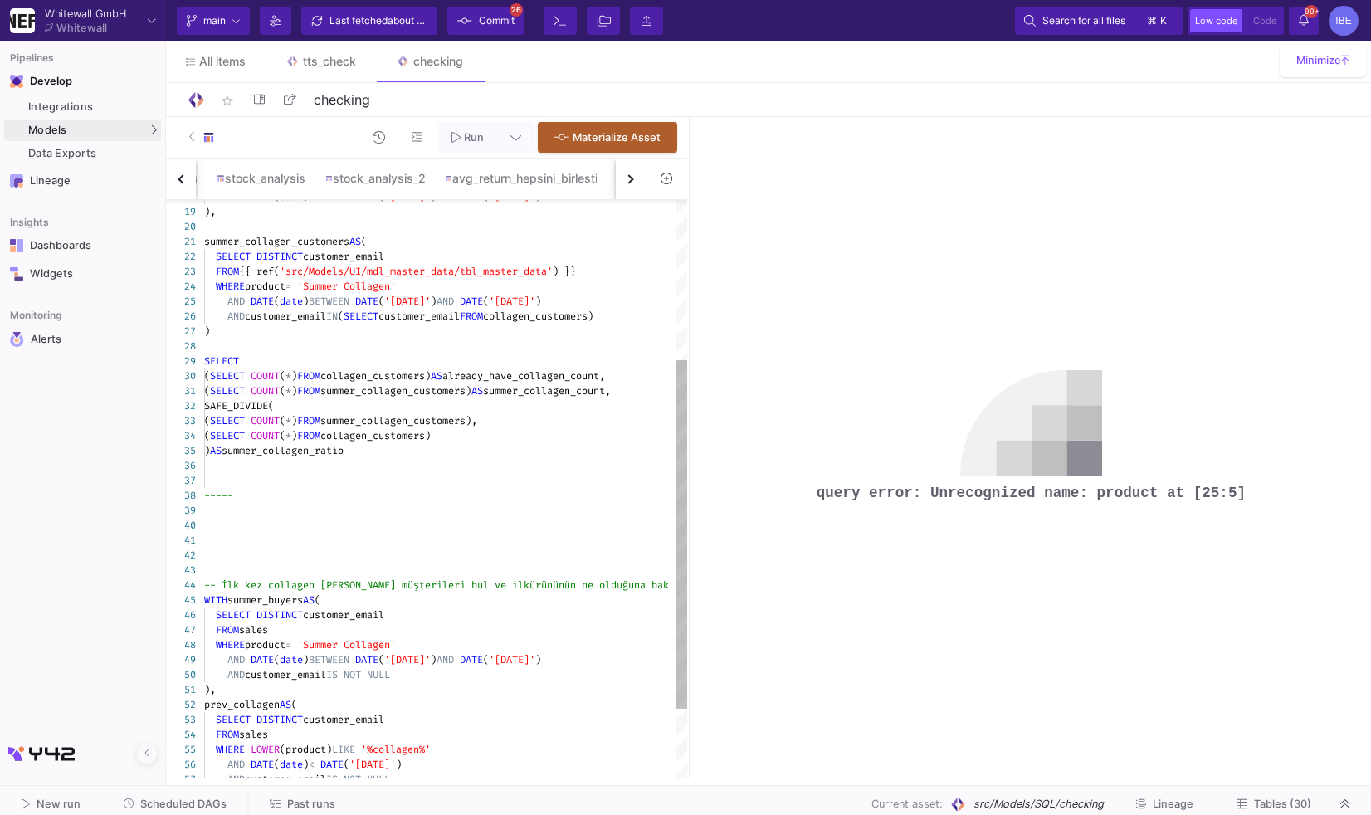
click at [279, 623] on div "FROM sales" at bounding box center [445, 630] width 483 height 15
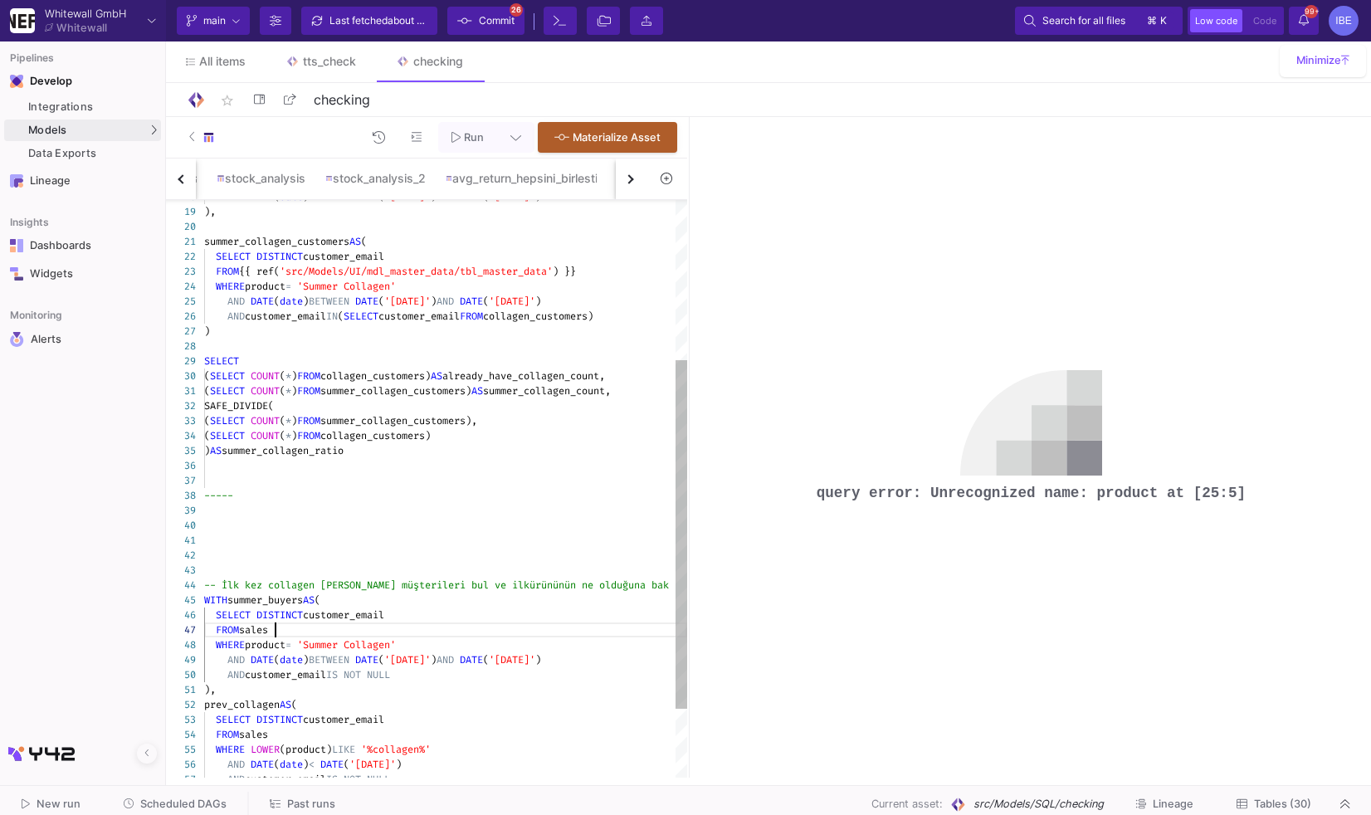
click at [276, 630] on div "34 35 36 37 38 39 33 40 41 42 43 44 45 26 27 28 29 30 31 32 46 47 48 49 50 51 5…" at bounding box center [426, 489] width 521 height 578
click at [276, 630] on textarea "-- İlk kez collagen [PERSON_NAME] müşterileri bul ve ilk ürününün ne olduğuna b…" at bounding box center [276, 630] width 1 height 15
click at [276, 630] on div "34 35 36 37 38 39 33 40 41 42 43 44 45 26 27 28 29 30 31 32 46 47 48 49 50 51 5…" at bounding box center [426, 489] width 521 height 578
paste textarea "{{ ref('src/Models/UI/mdl_master_data/tbl_master_data') }}"
click at [255, 733] on span "sales" at bounding box center [253, 734] width 29 height 13
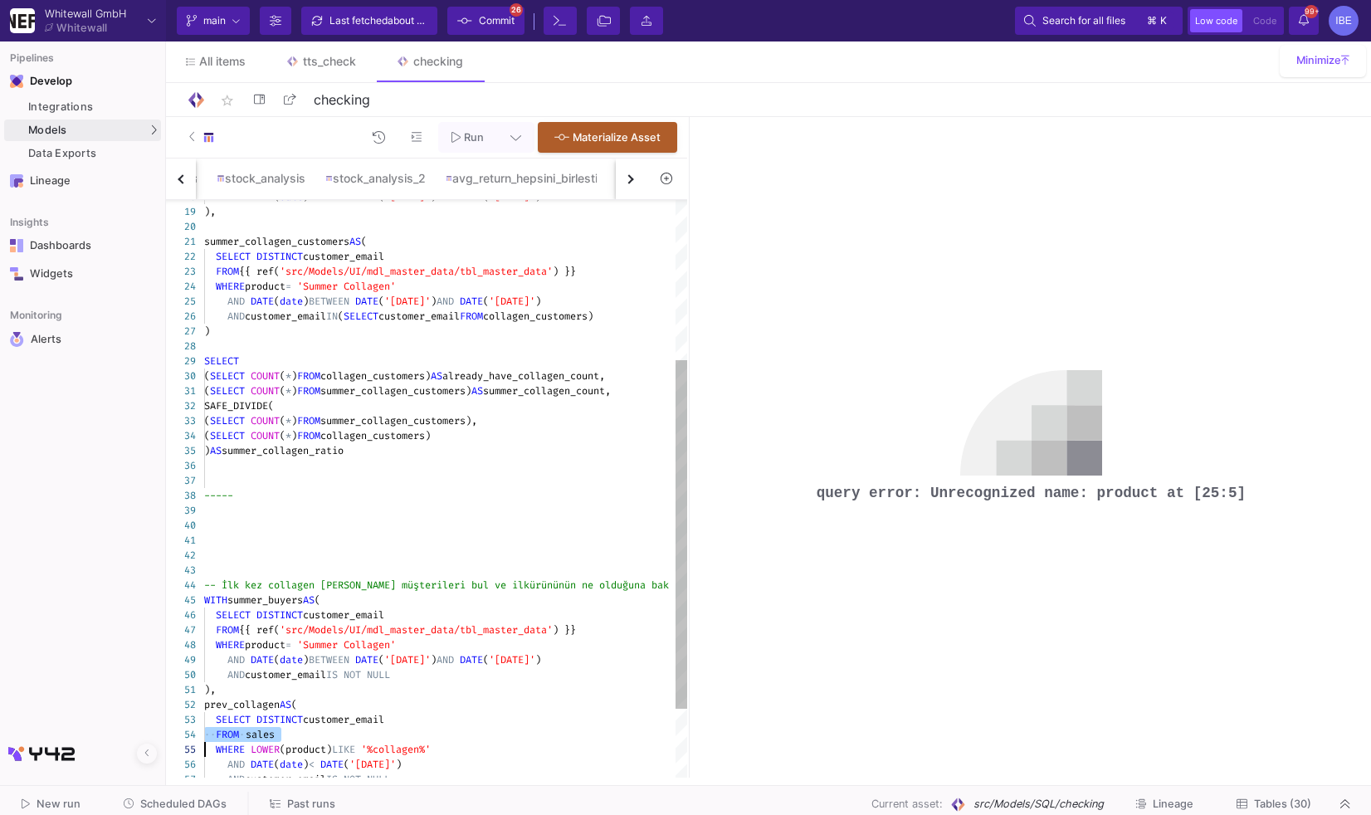
paste textarea "{{ ref('src/Models/UI/mdl_master_data/tbl_master_data') }}"
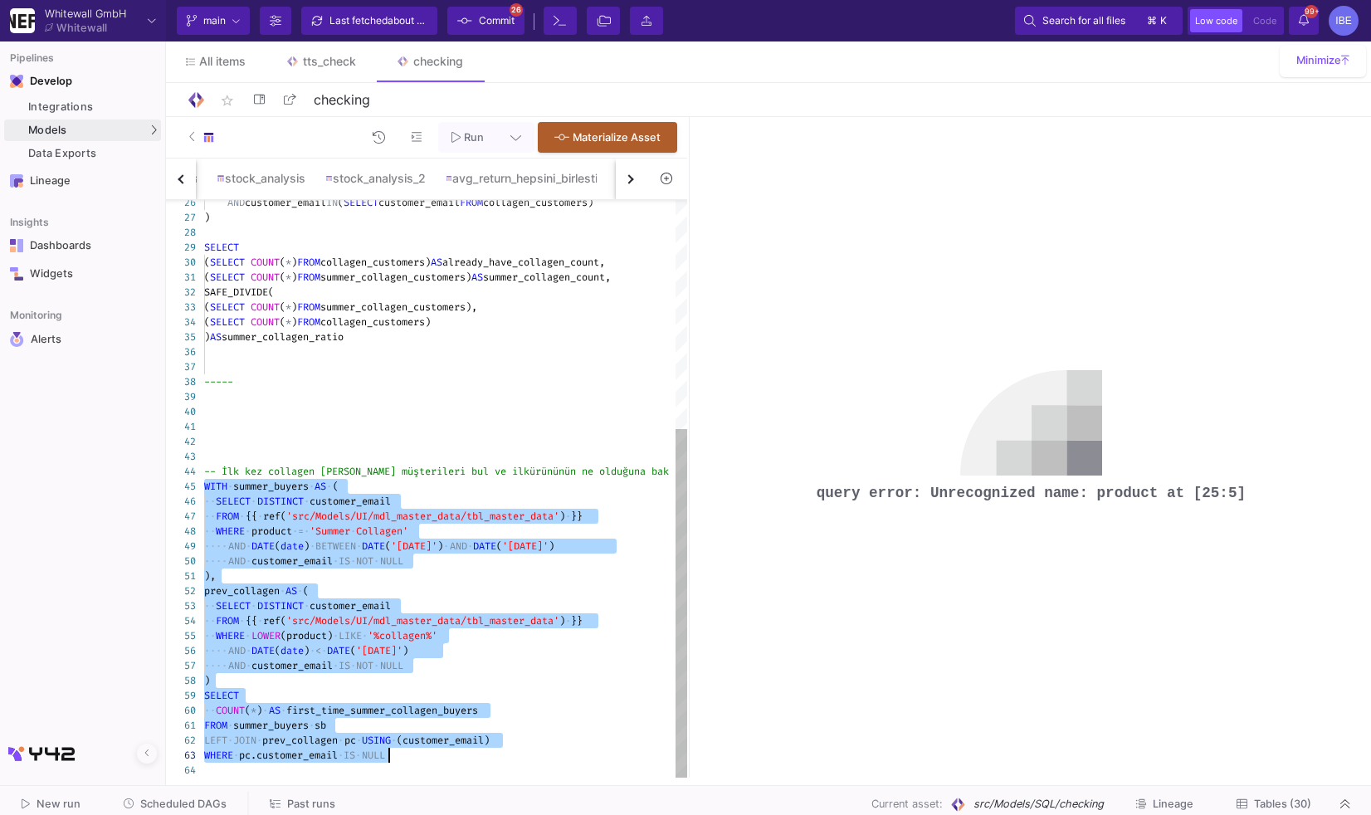
drag, startPoint x: 207, startPoint y: 487, endPoint x: 427, endPoint y: 755, distance: 346.8
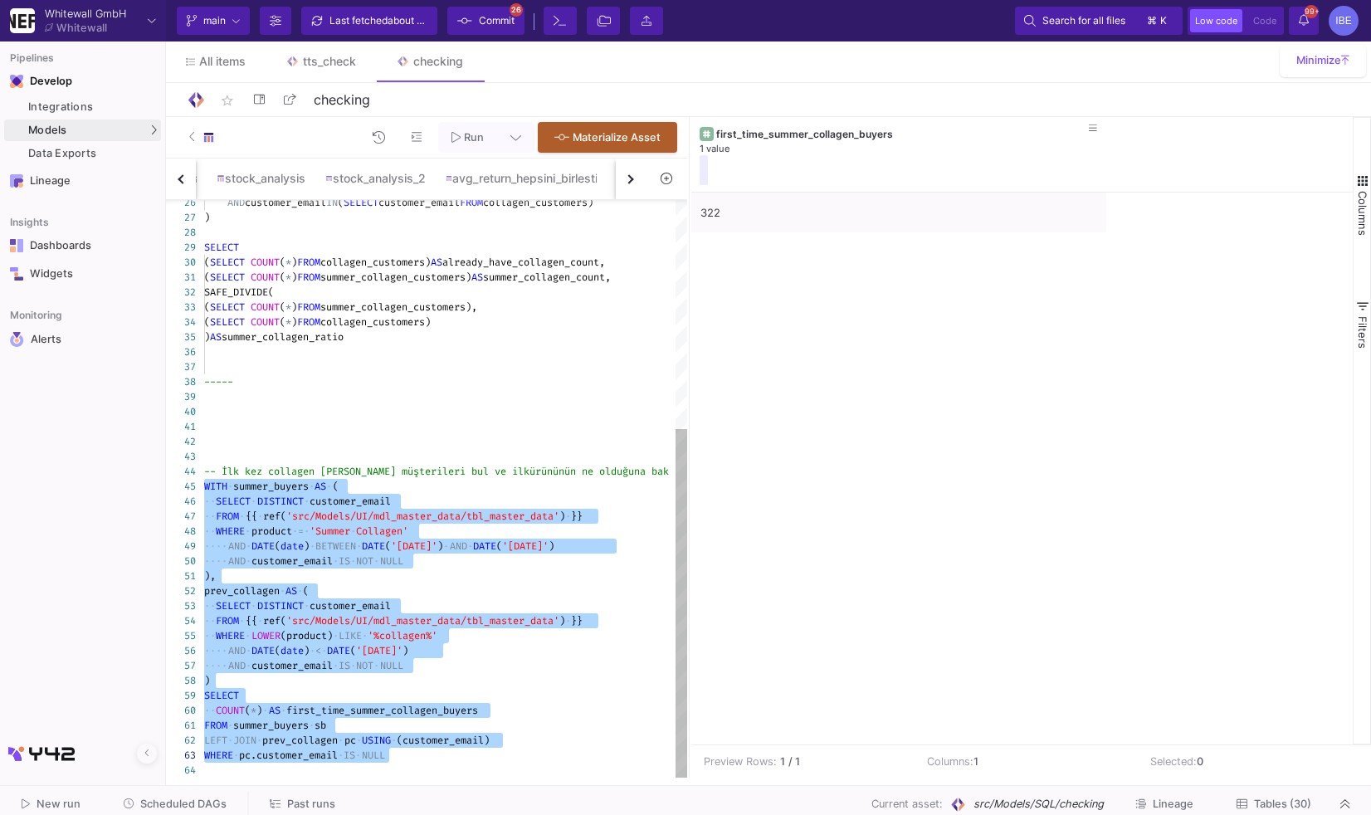
click at [236, 426] on div at bounding box center [445, 426] width 483 height 15
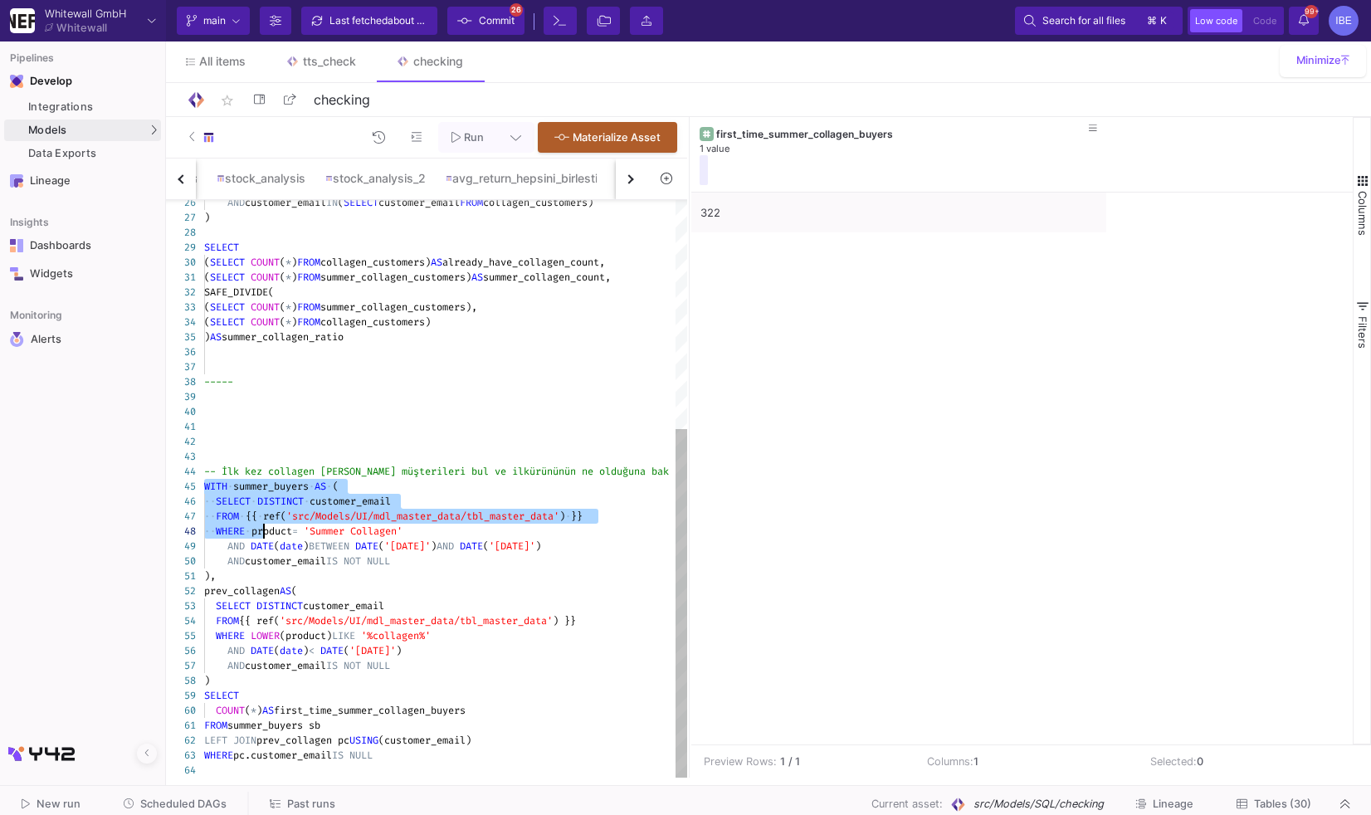
type textarea "-- İlk kez collagen [PERSON_NAME] müşterileri bul ve ilk ürününün ne olduğuna b…"
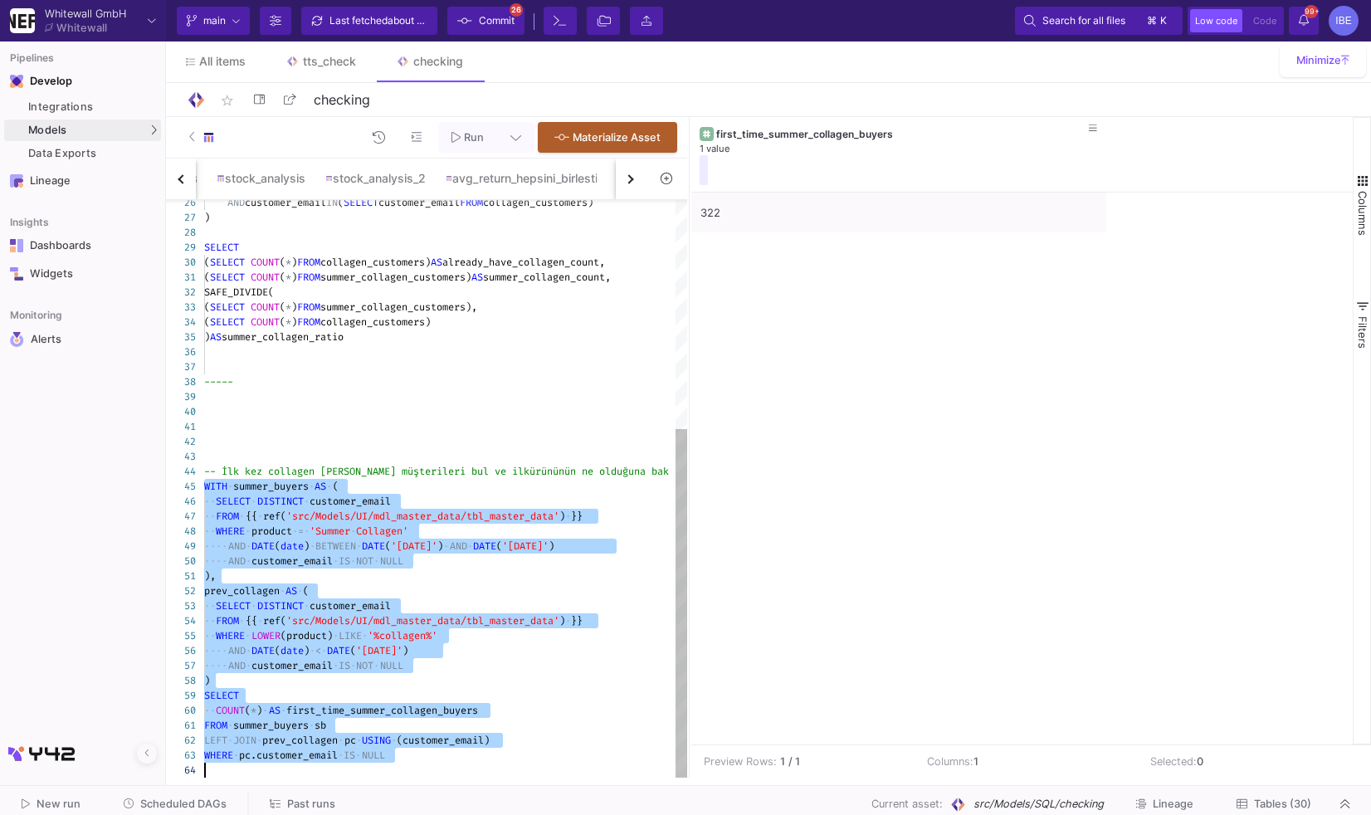
drag, startPoint x: 206, startPoint y: 481, endPoint x: 529, endPoint y: 791, distance: 448.0
